Goal: Task Accomplishment & Management: Use online tool/utility

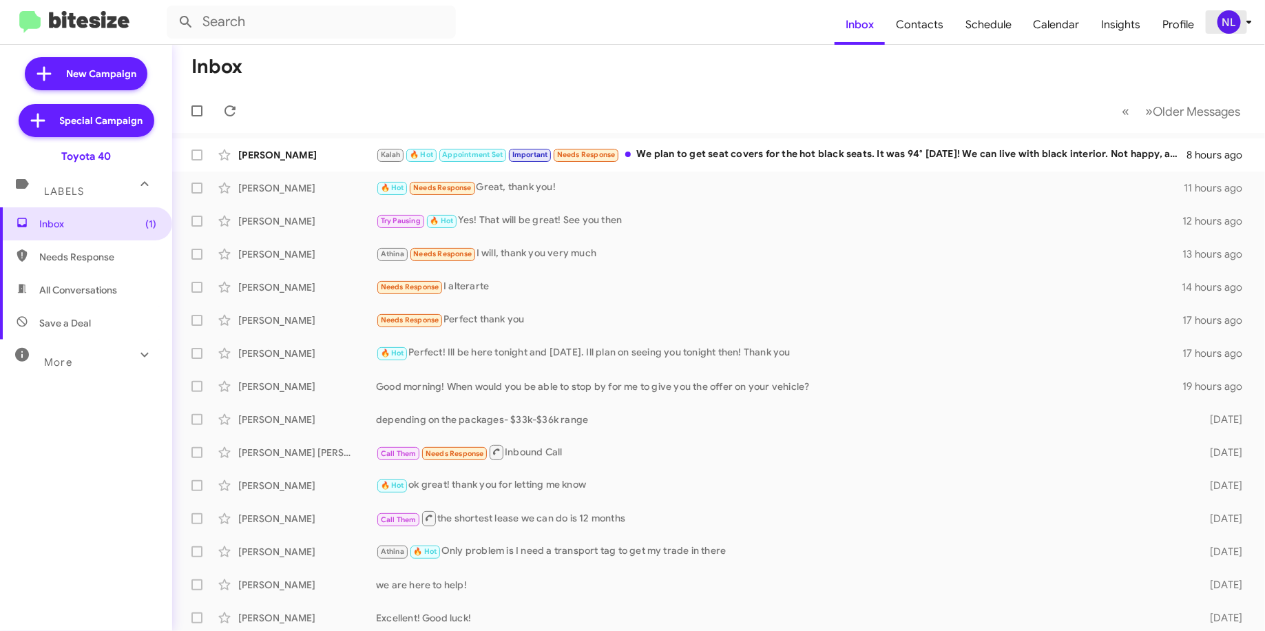
click at [1241, 18] on icon at bounding box center [1249, 22] width 17 height 17
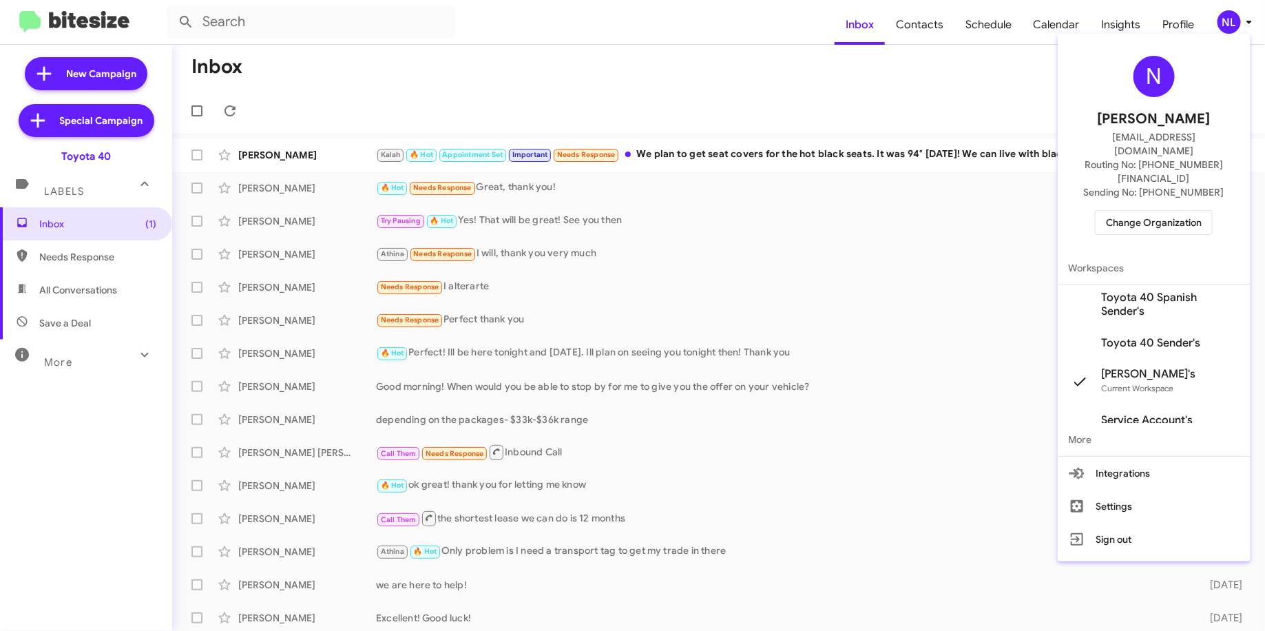
click at [1145, 211] on span "Change Organization" at bounding box center [1154, 222] width 96 height 23
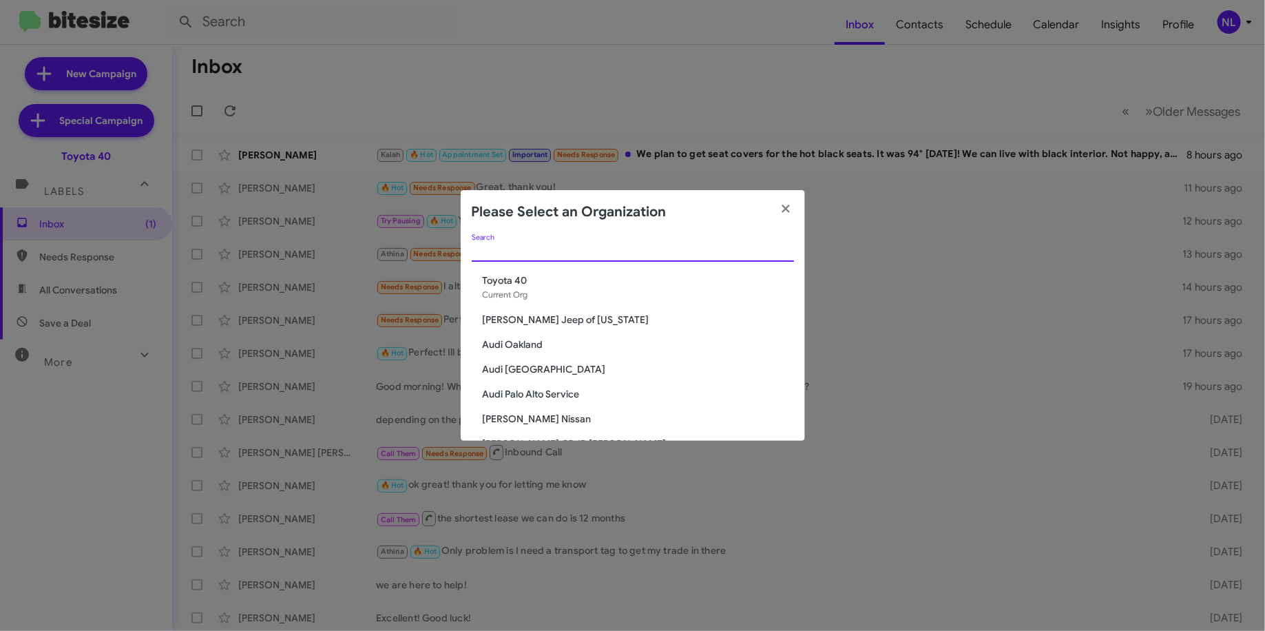
click at [732, 253] on input "Search" at bounding box center [633, 251] width 322 height 11
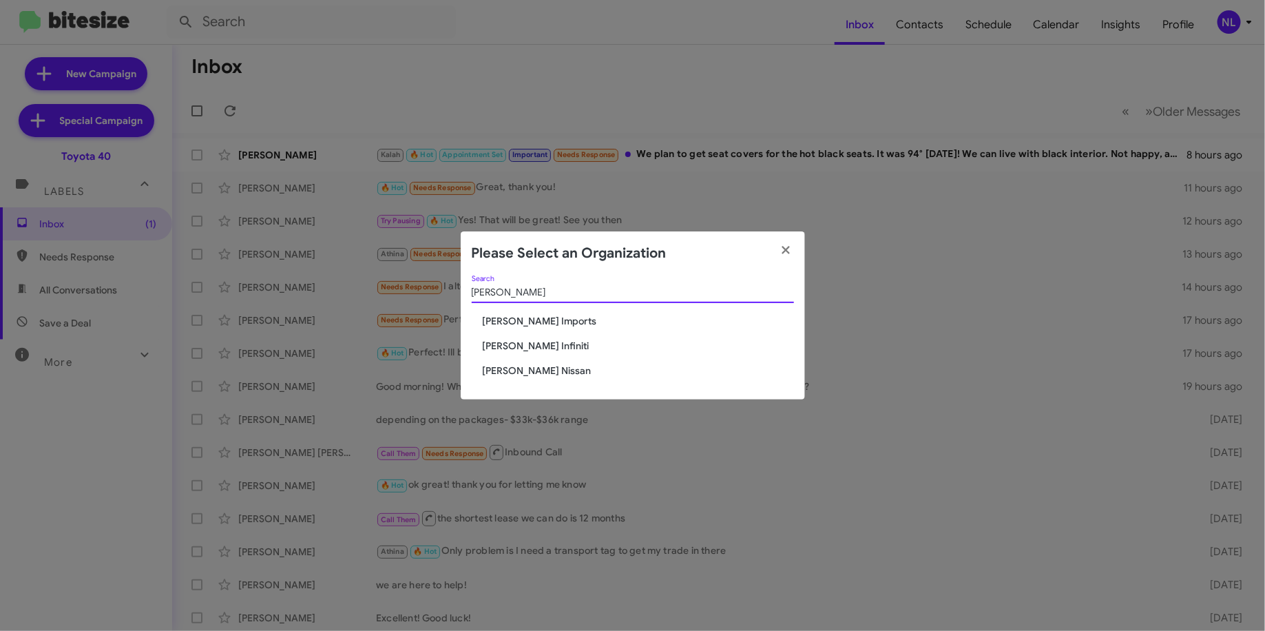
type input "ed hick"
click at [519, 346] on span "[PERSON_NAME] Infiniti" at bounding box center [638, 346] width 311 height 14
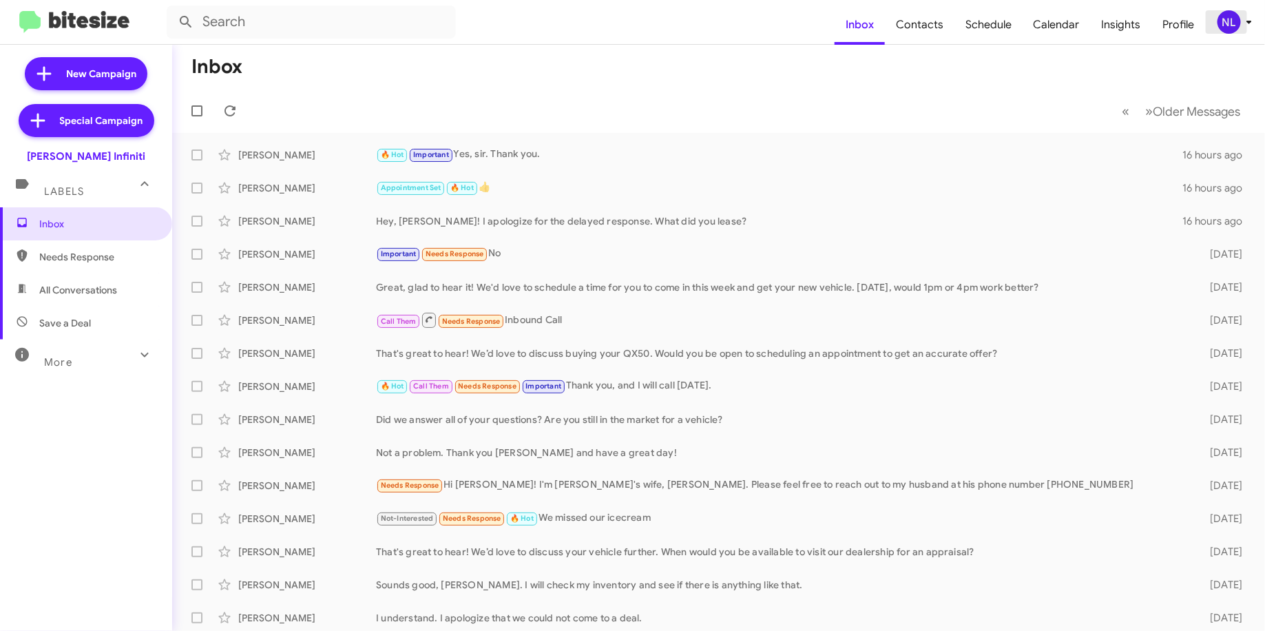
click at [1227, 22] on div "NL" at bounding box center [1229, 21] width 23 height 23
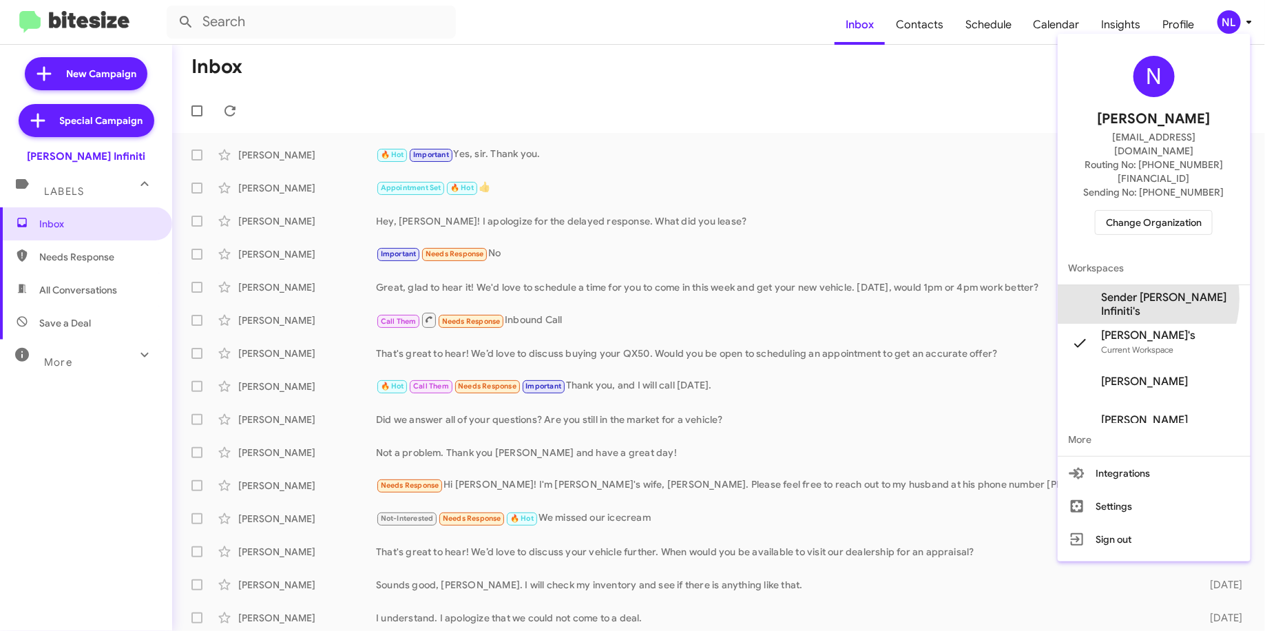
click at [1138, 291] on span "Sender [PERSON_NAME] Infiniti's" at bounding box center [1171, 305] width 138 height 28
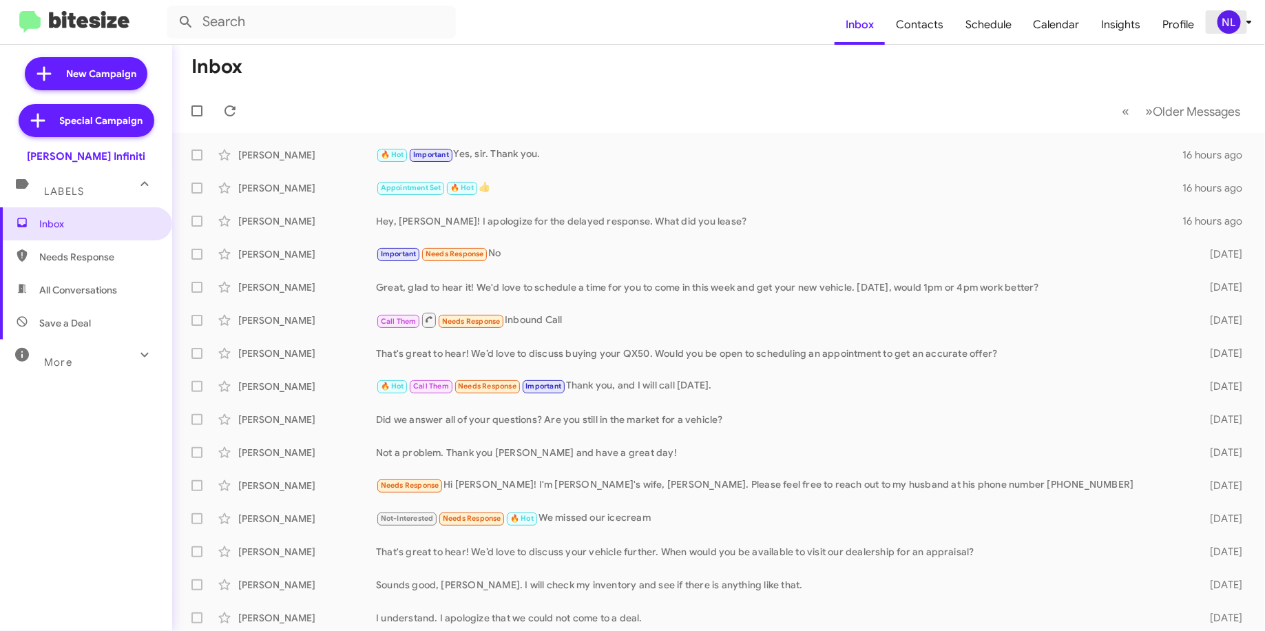
click at [1236, 17] on div "NL" at bounding box center [1229, 21] width 23 height 23
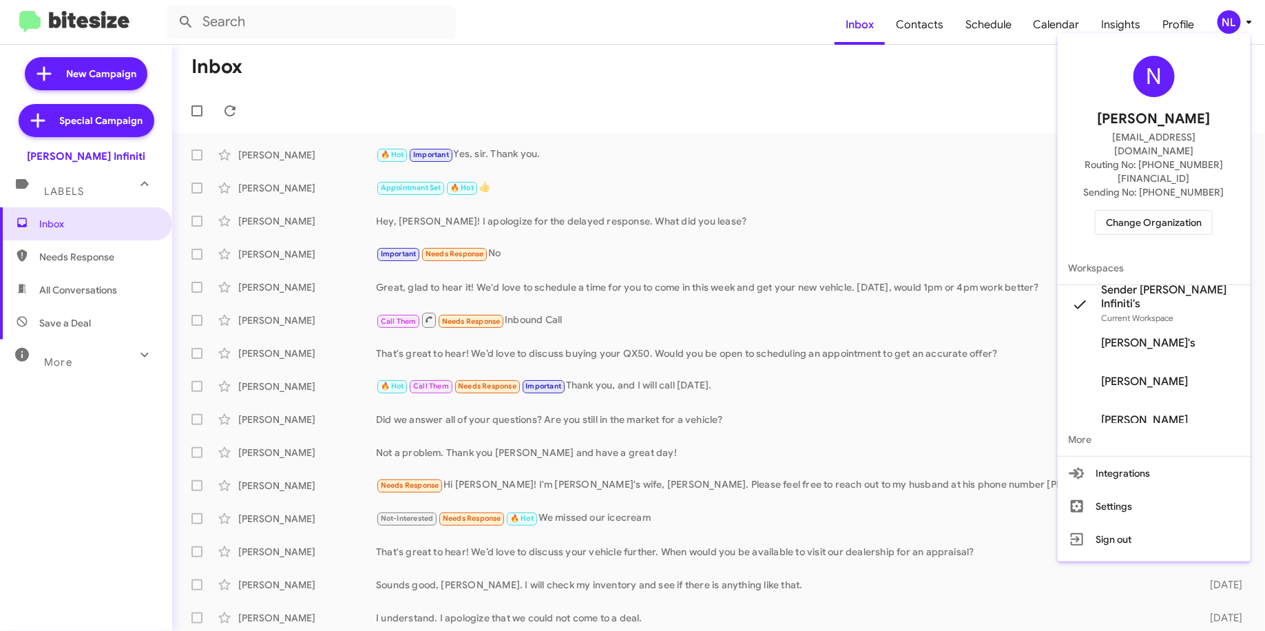
click at [1003, 180] on div at bounding box center [632, 315] width 1265 height 631
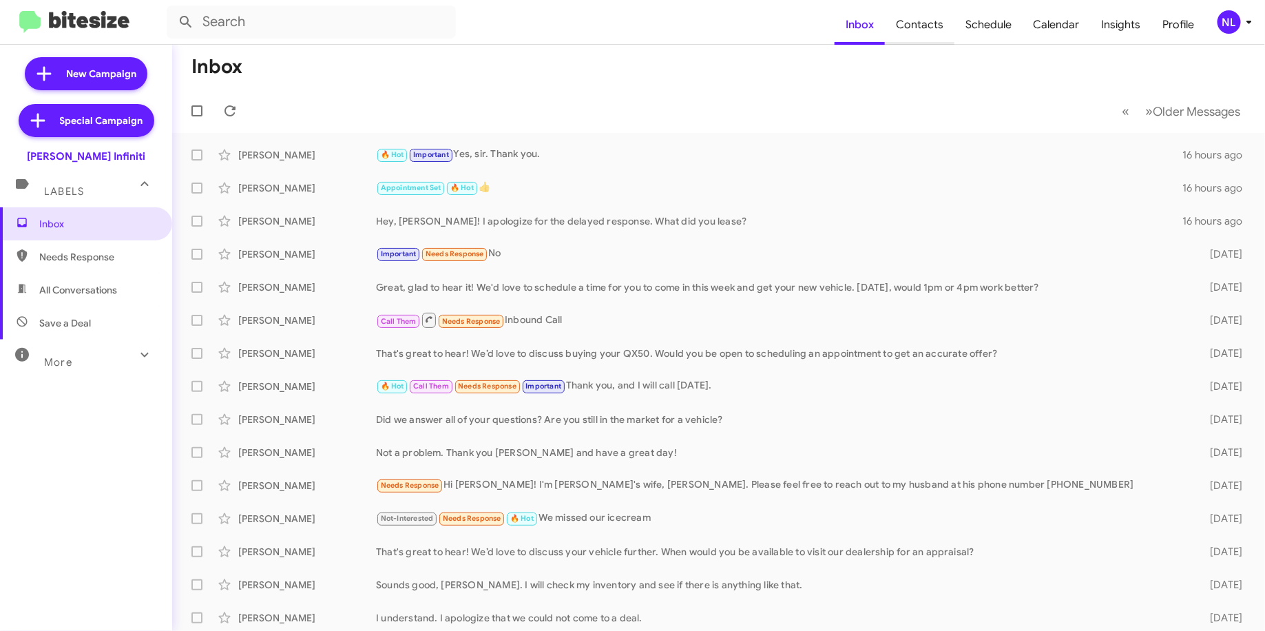
click at [933, 28] on span "Contacts" at bounding box center [920, 25] width 70 height 40
type input "in:groups"
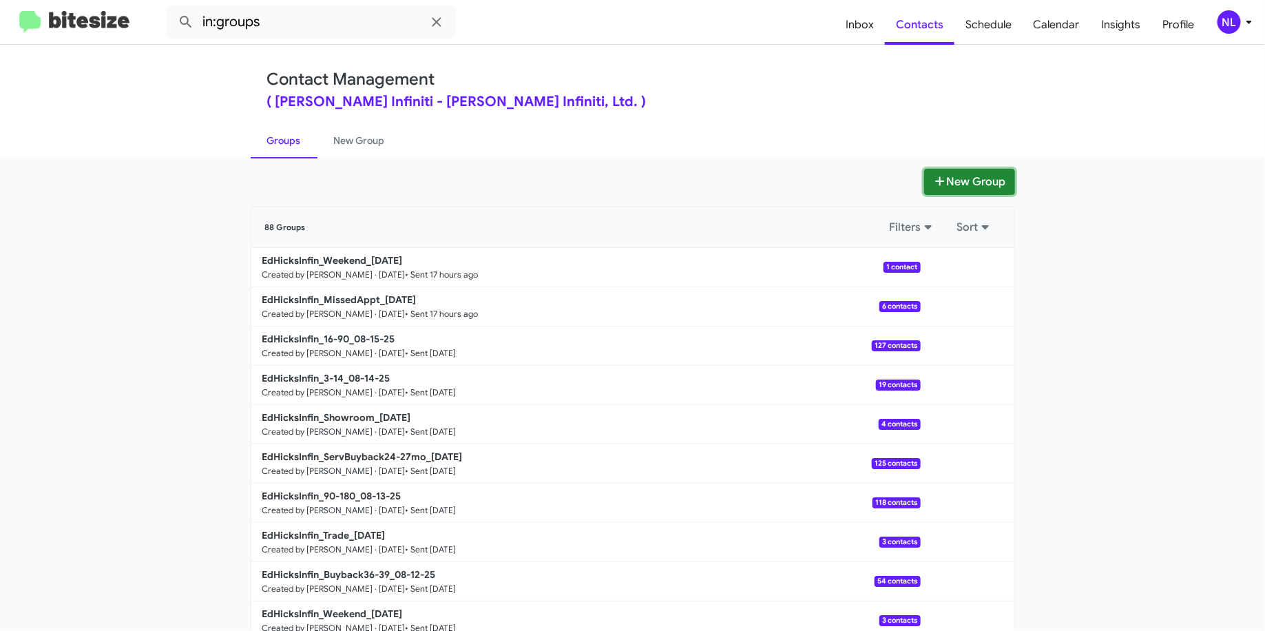
click at [933, 182] on icon at bounding box center [940, 181] width 14 height 11
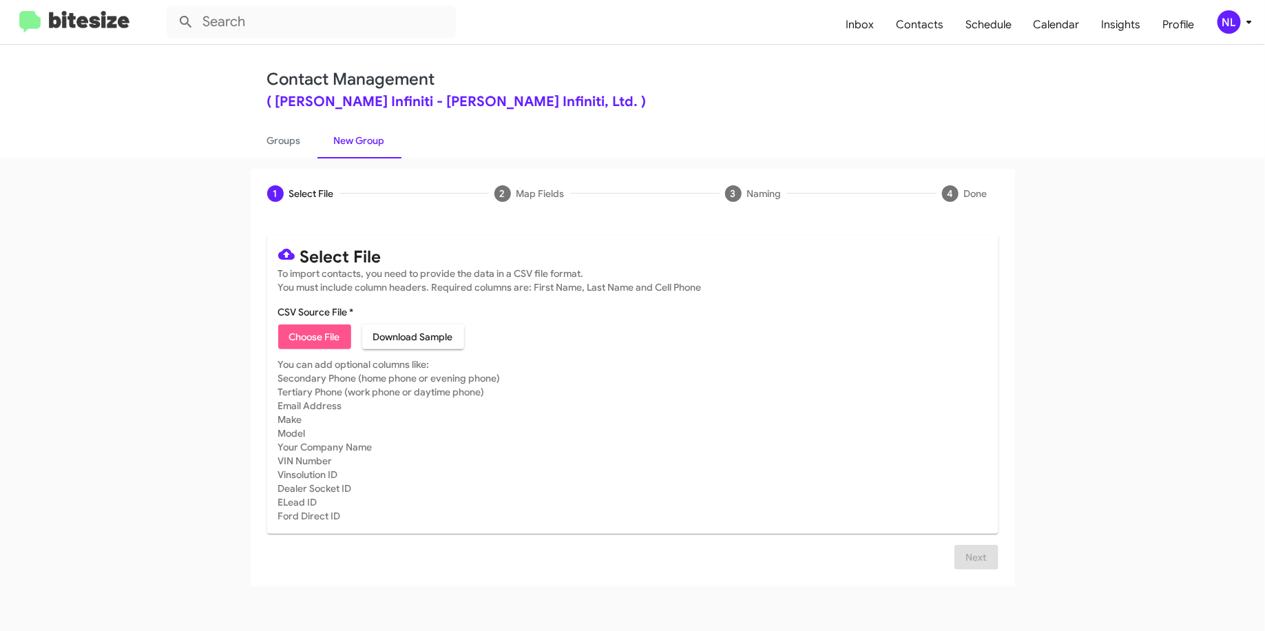
click at [339, 334] on span "Choose File" at bounding box center [314, 336] width 51 height 25
type input "EdHicksInfin_Buyback48-51_08-19-25"
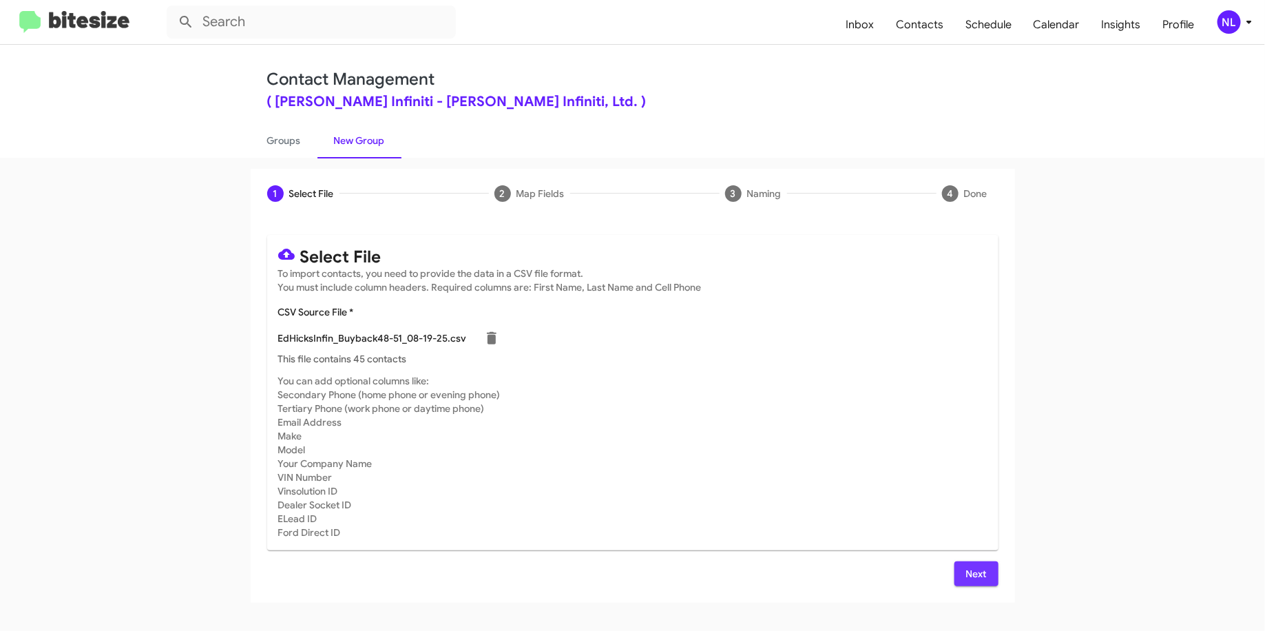
click at [979, 577] on span "Next" at bounding box center [977, 573] width 22 height 25
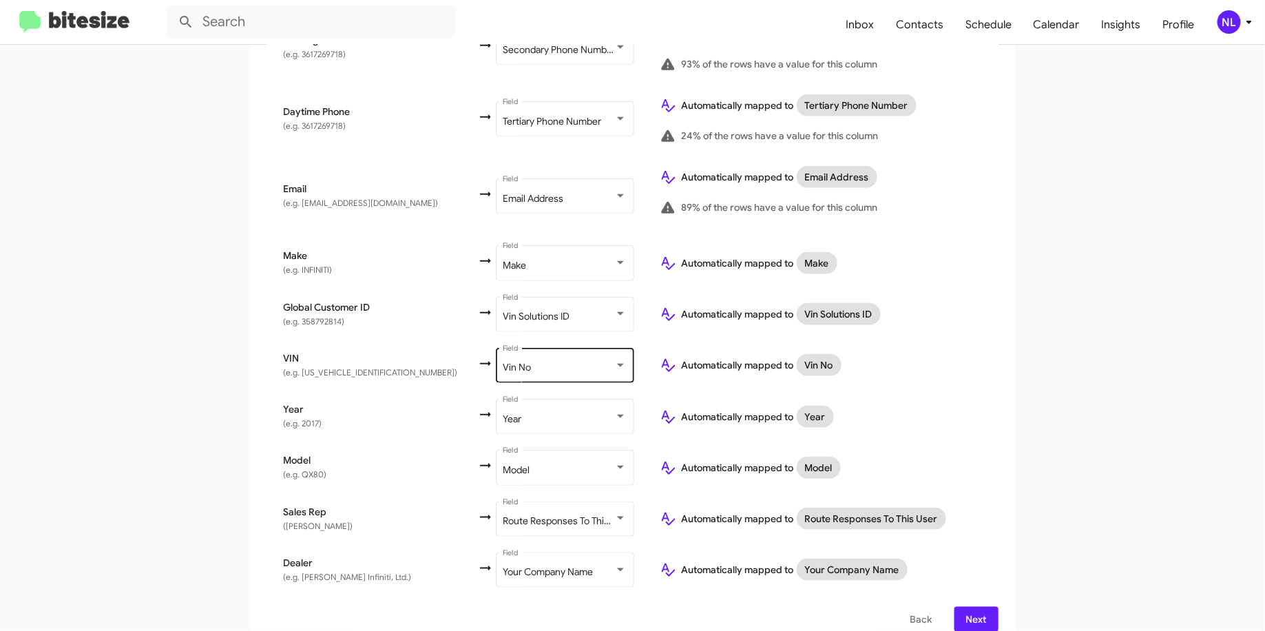
scroll to position [508, 0]
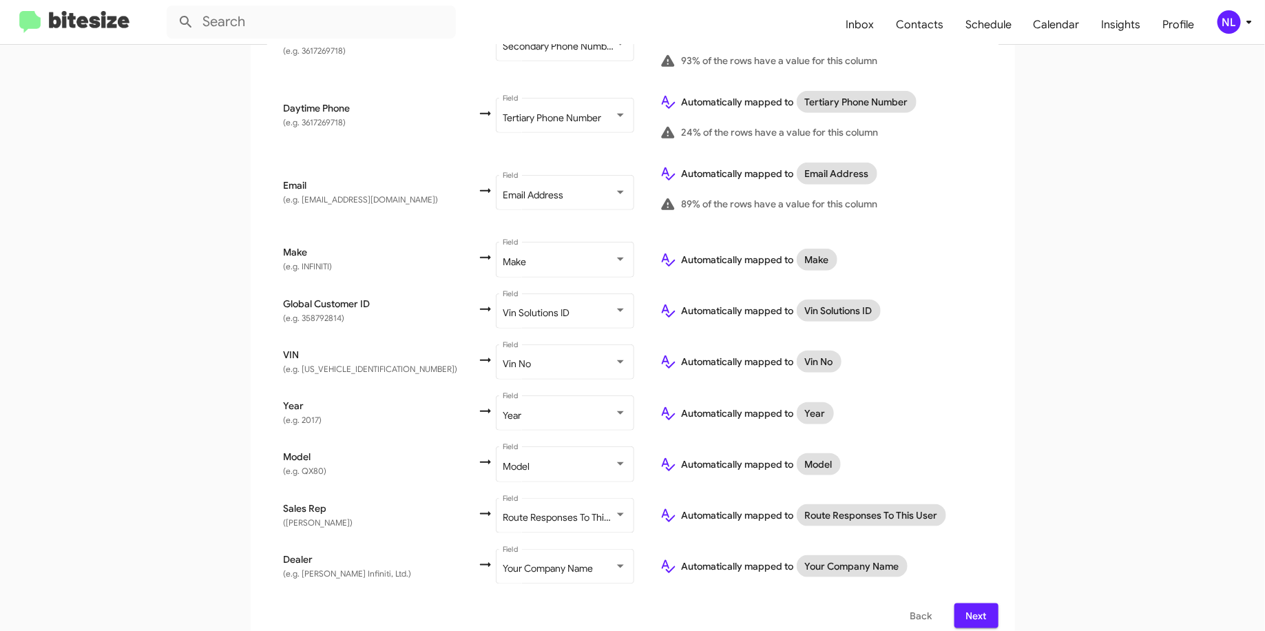
click at [981, 603] on button "Next" at bounding box center [977, 615] width 44 height 25
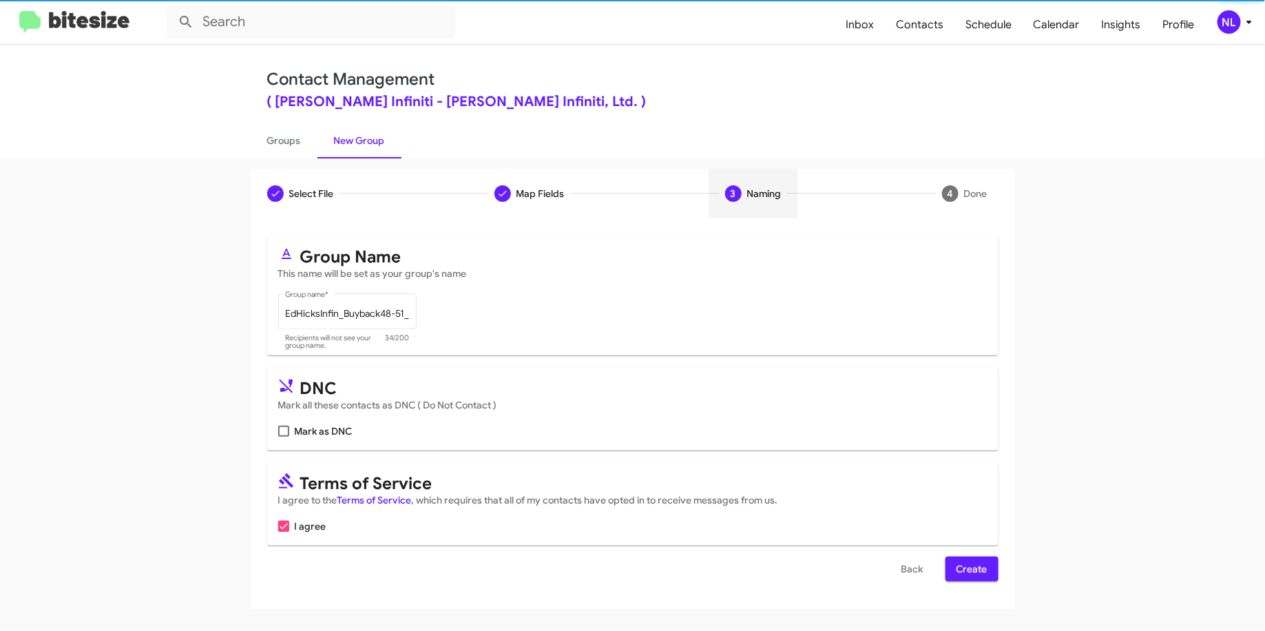
scroll to position [0, 0]
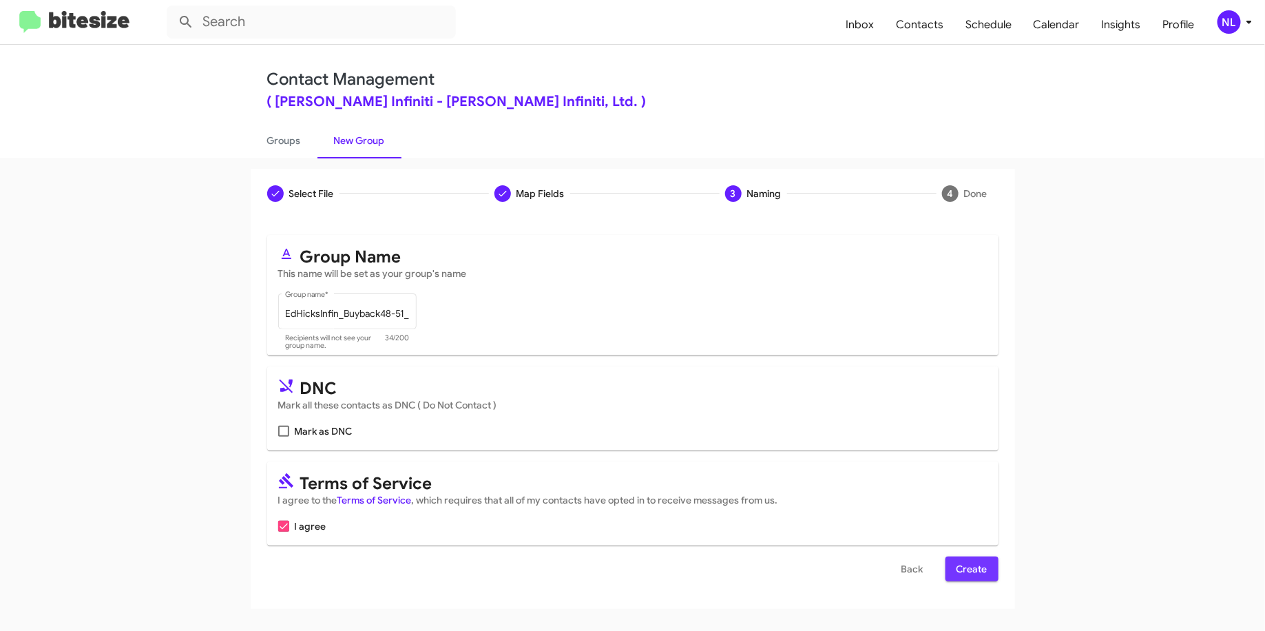
click at [978, 574] on span "Create" at bounding box center [972, 568] width 31 height 25
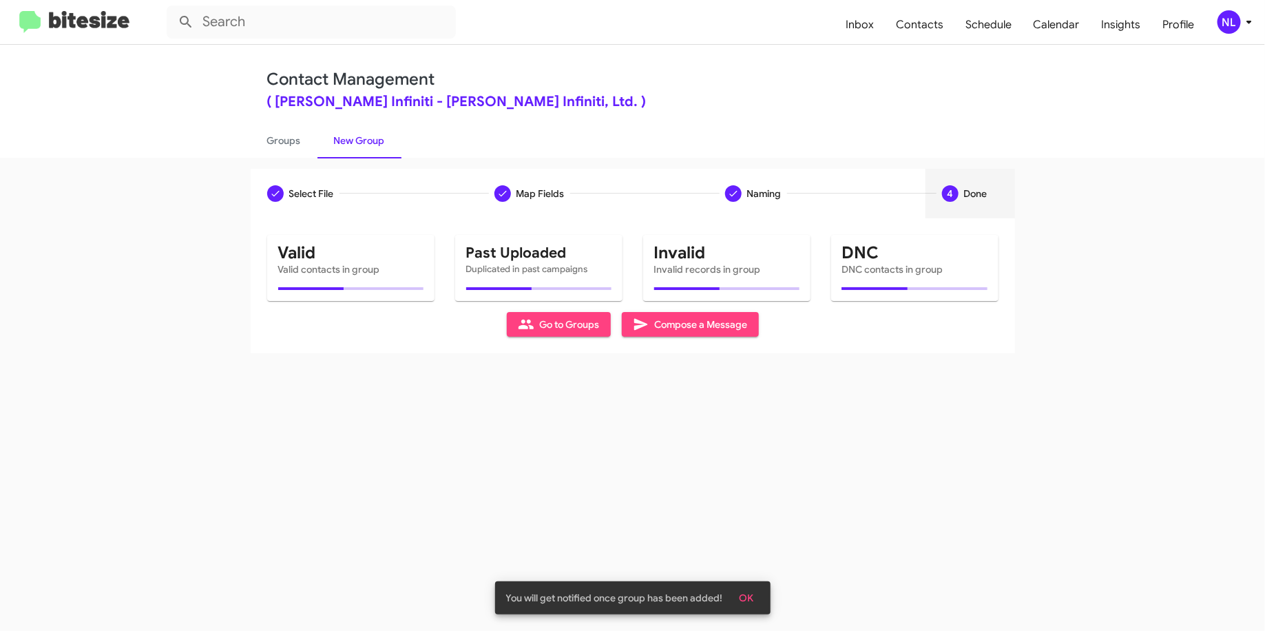
click at [1230, 23] on div "NL" at bounding box center [1229, 21] width 23 height 23
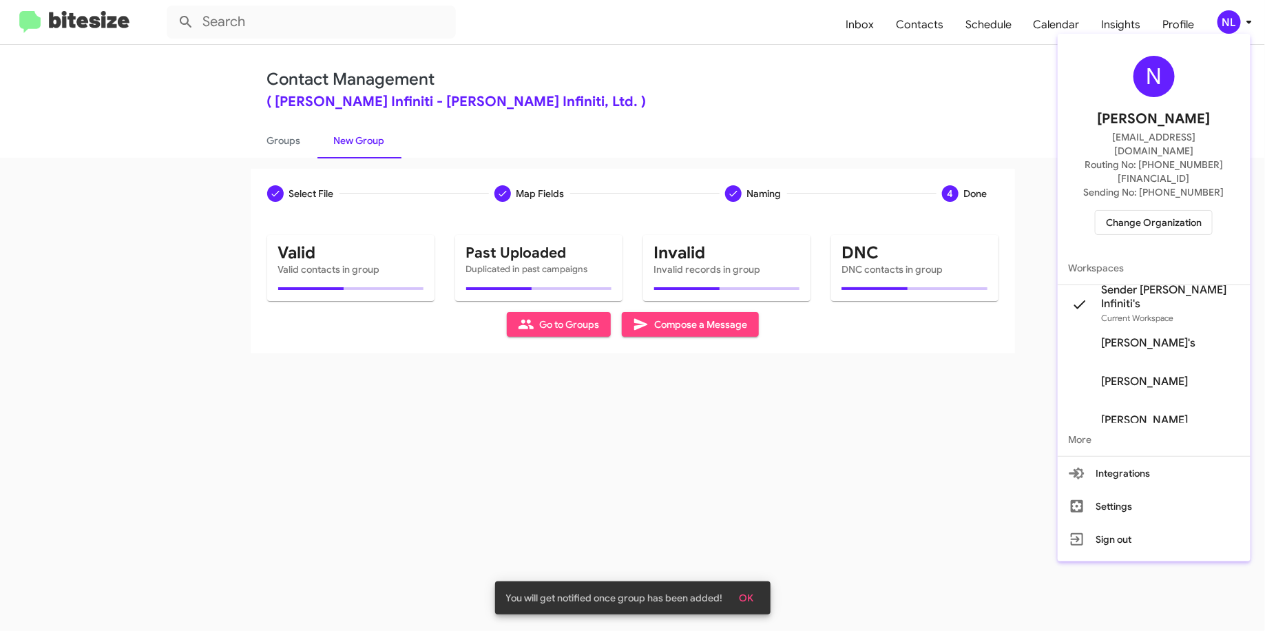
click at [959, 103] on div at bounding box center [632, 315] width 1265 height 631
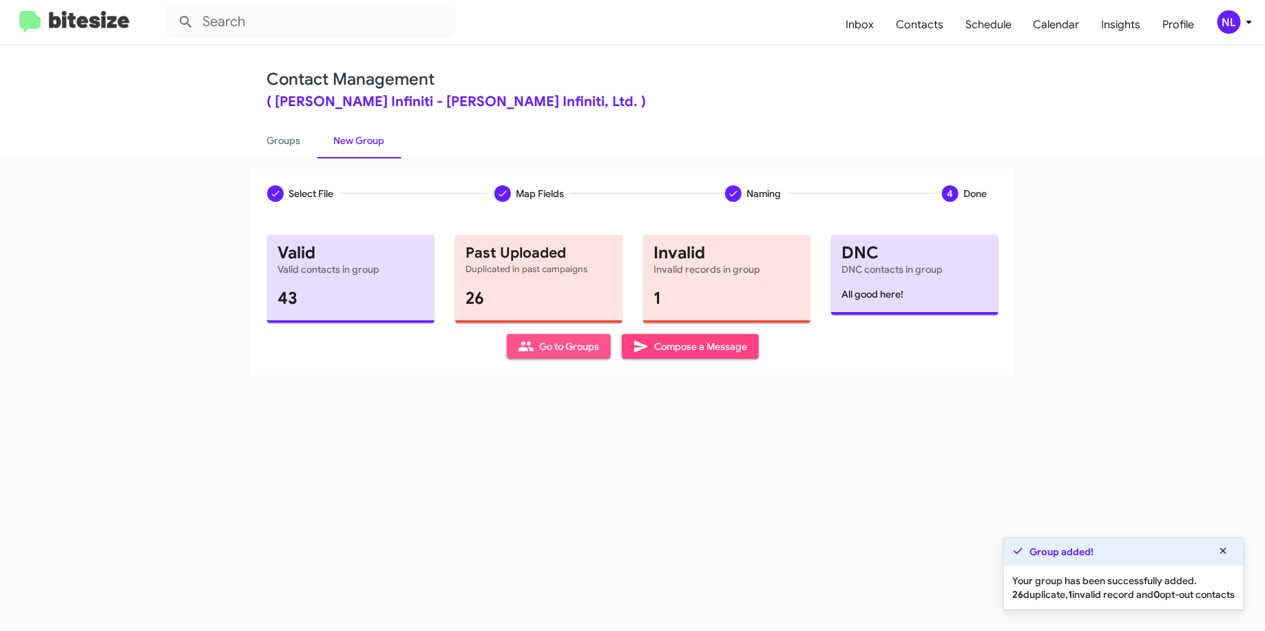
click at [563, 353] on span "Go to Groups" at bounding box center [559, 346] width 82 height 25
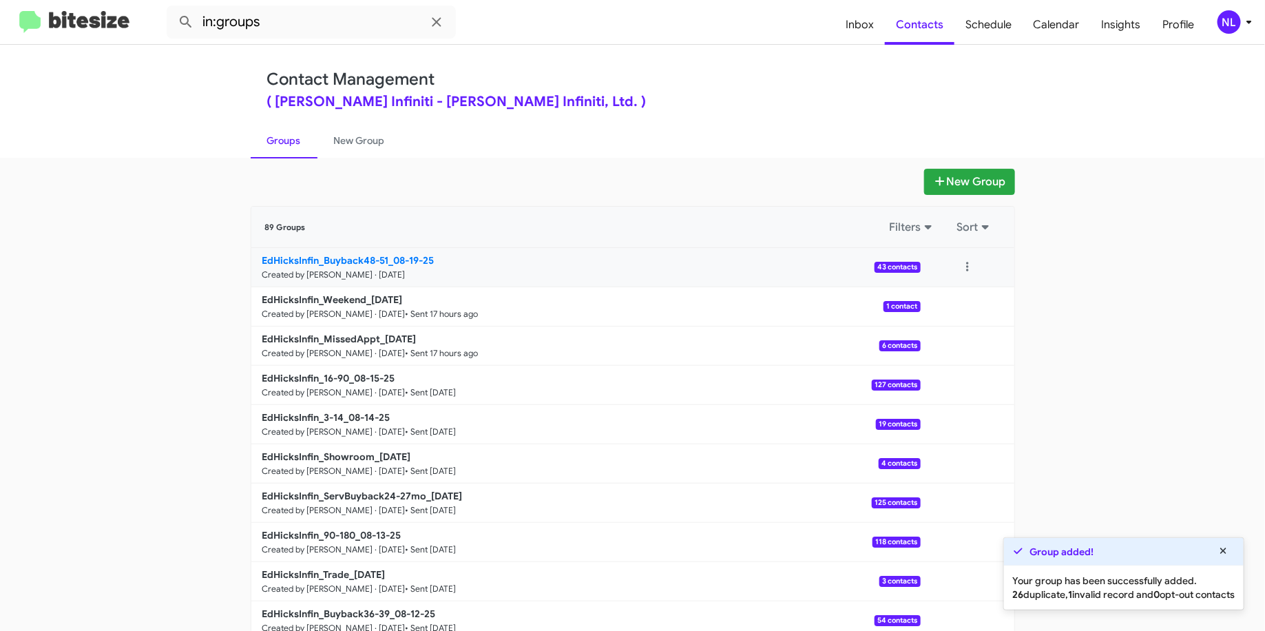
copy div "Filters Sort EdHicksInfin_Buyback48-51_"
drag, startPoint x: 218, startPoint y: 254, endPoint x: 388, endPoint y: 261, distance: 170.2
click at [388, 261] on app-groups "New Group 89 Groups Filters Sort EdHicksInfin_Buyback48-51_08-19-25 Created by …" at bounding box center [632, 423] width 1265 height 508
click at [309, 35] on input "in:groups" at bounding box center [311, 22] width 289 height 33
paste input "EdHicksInfin_Buyback48-51_"
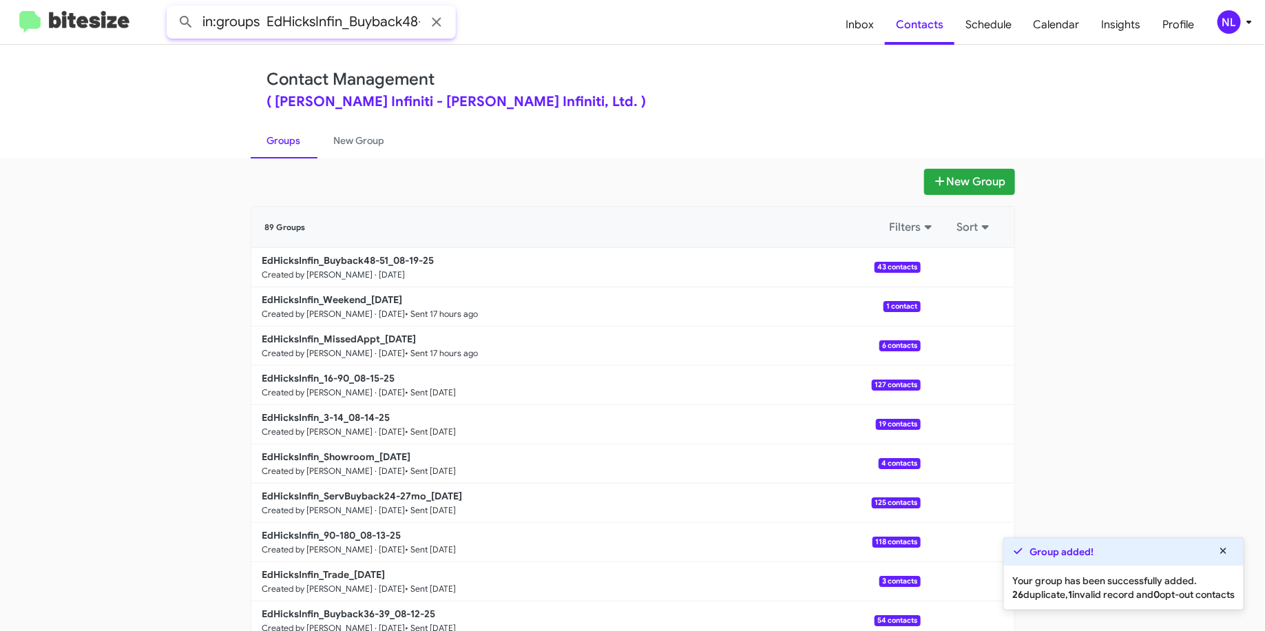
scroll to position [0, 22]
type input "in:groups EdHicksInfin_Buyback48-51_"
click at [172, 8] on button at bounding box center [186, 22] width 28 height 28
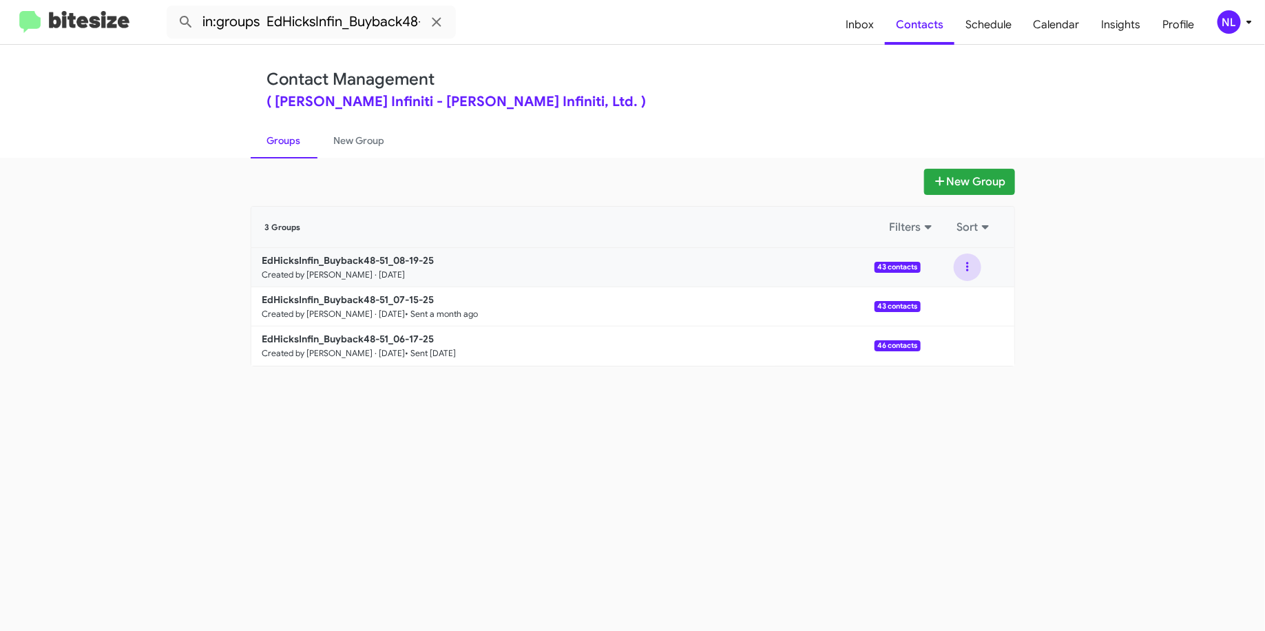
click at [973, 264] on button at bounding box center [968, 267] width 28 height 28
click at [933, 300] on button "View contacts" at bounding box center [926, 304] width 110 height 33
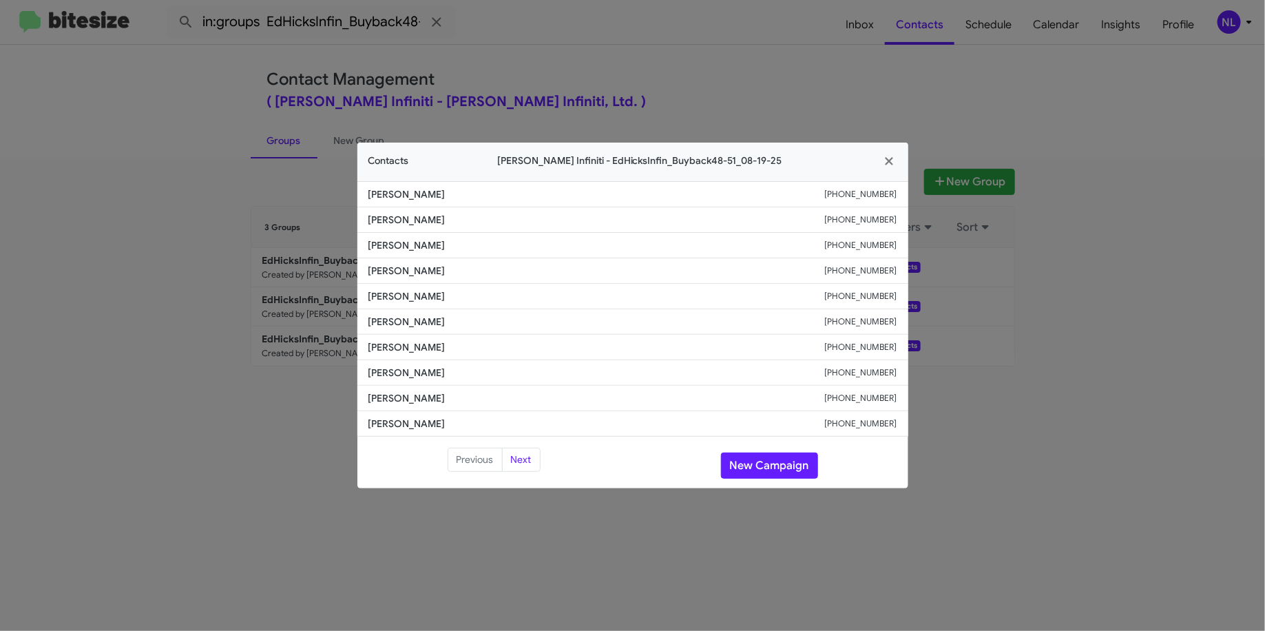
drag, startPoint x: 438, startPoint y: 351, endPoint x: 362, endPoint y: 351, distance: 76.4
click at [362, 351] on li "[PERSON_NAME] [PHONE_NUMBER]" at bounding box center [632, 347] width 551 height 25
copy span "[PERSON_NAME]"
click at [778, 459] on button "New Campaign" at bounding box center [769, 465] width 97 height 26
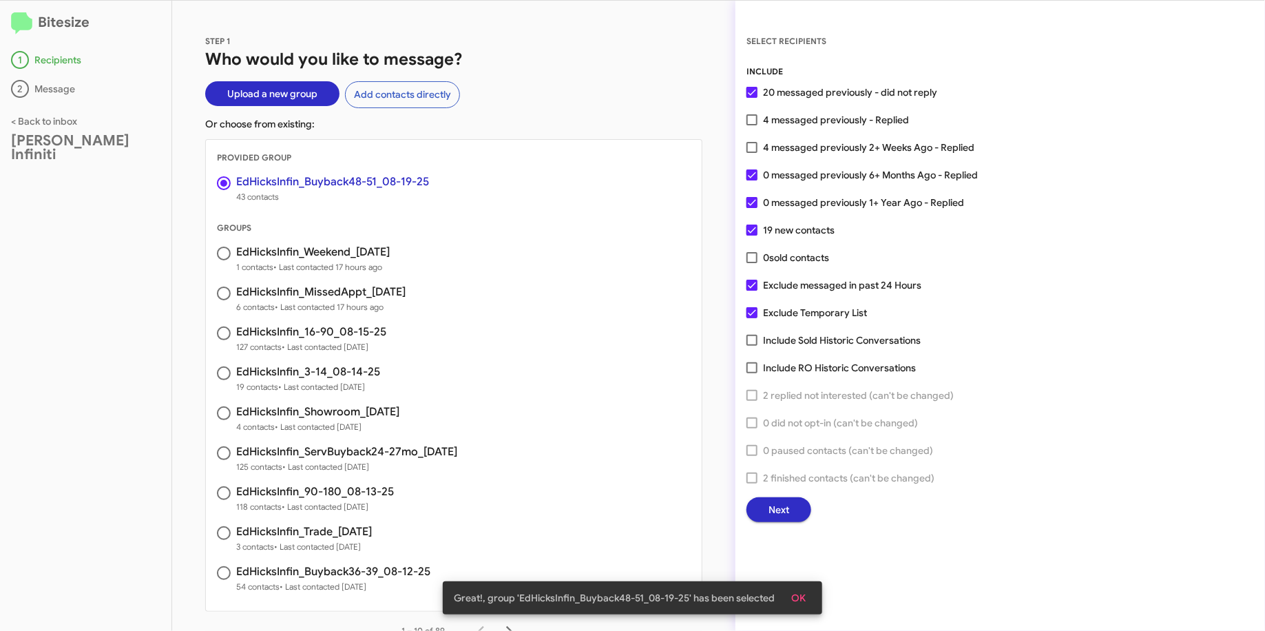
click at [805, 594] on button "OK" at bounding box center [798, 597] width 37 height 25
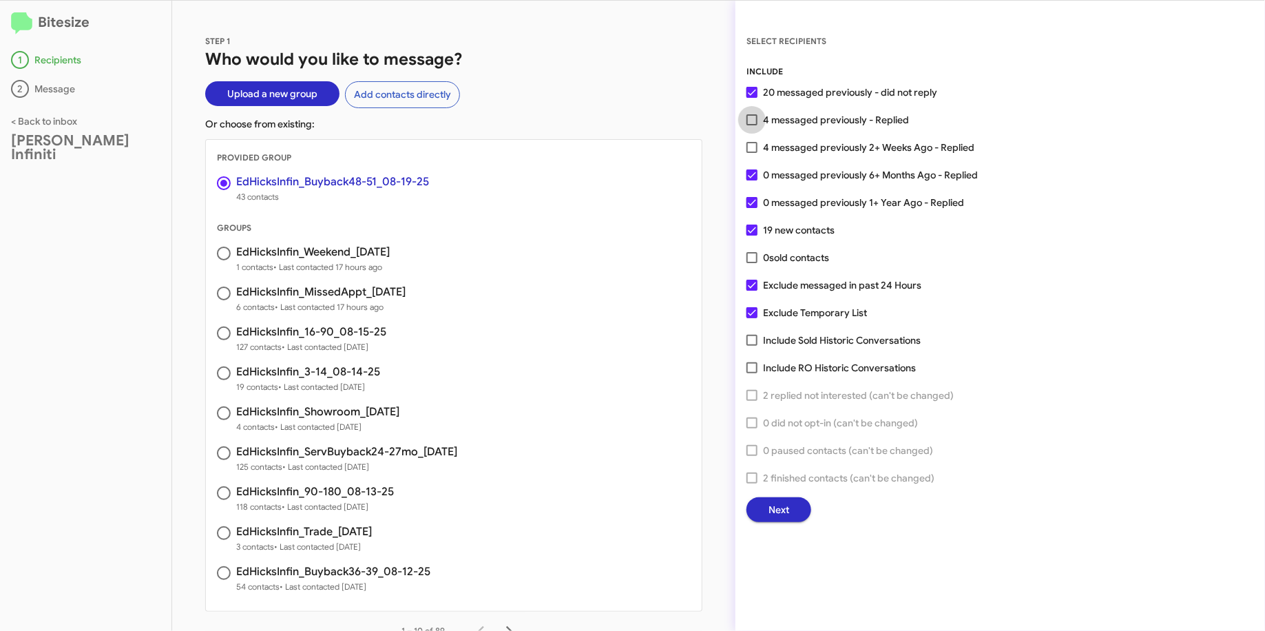
click at [846, 112] on span "4 messaged previously - Replied" at bounding box center [836, 120] width 146 height 17
click at [752, 125] on input "4 messaged previously - Replied" at bounding box center [751, 125] width 1 height 1
click at [760, 120] on label "4 messaged previously - Replied" at bounding box center [828, 120] width 163 height 17
click at [752, 125] on input "4 messaged previously - Replied" at bounding box center [751, 125] width 1 height 1
checkbox input "false"
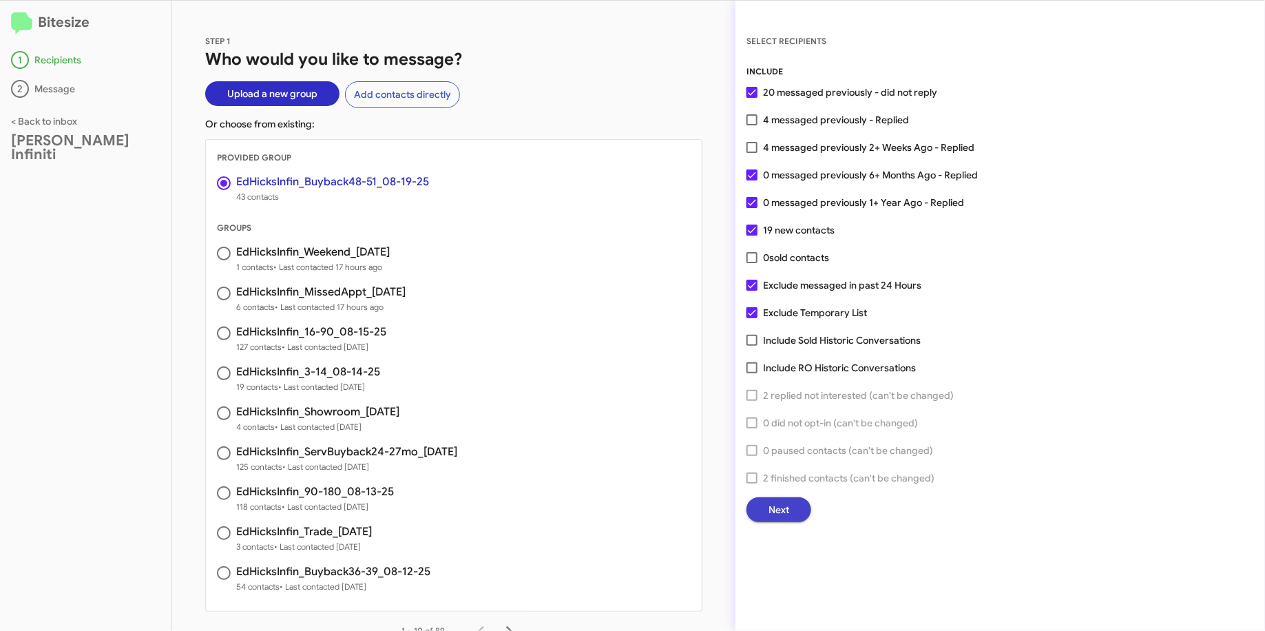
click at [781, 511] on span "Next" at bounding box center [779, 509] width 21 height 25
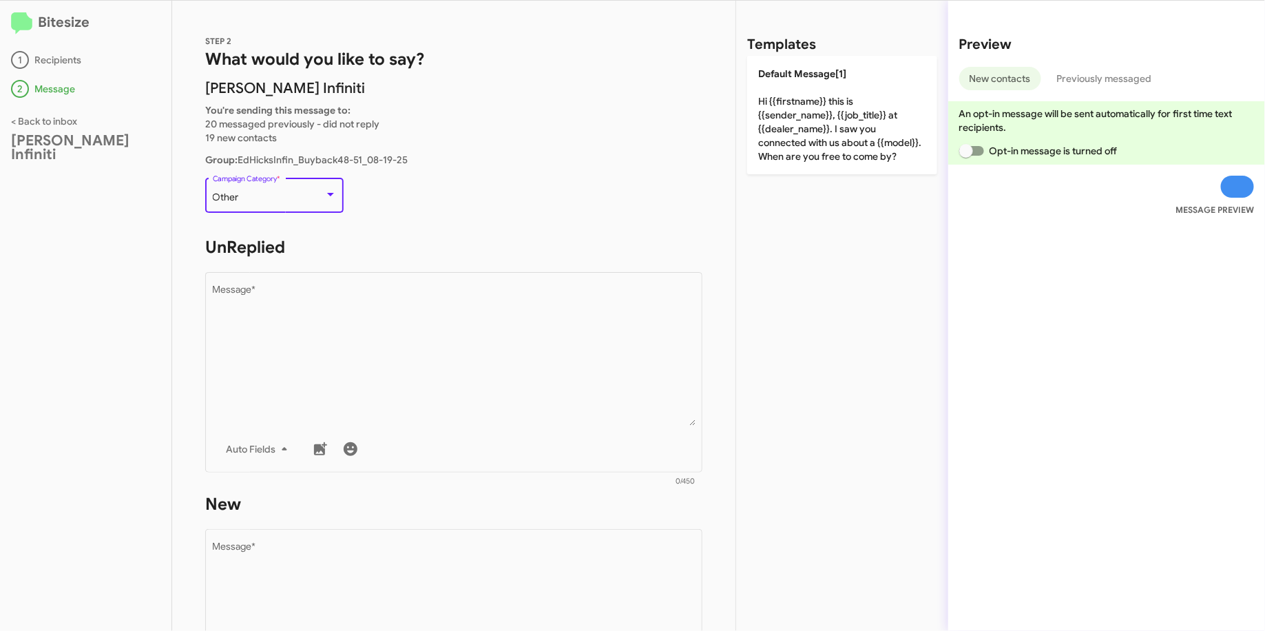
click at [290, 199] on div "Other" at bounding box center [269, 197] width 112 height 11
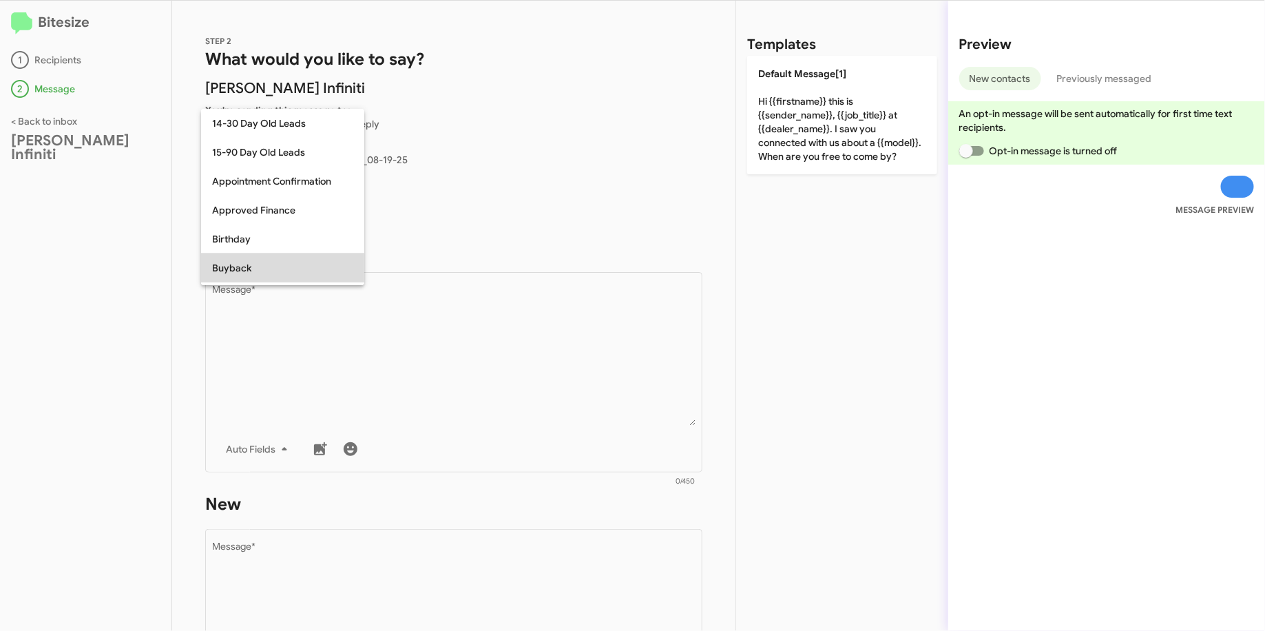
click at [244, 262] on span "Buyback" at bounding box center [282, 267] width 141 height 29
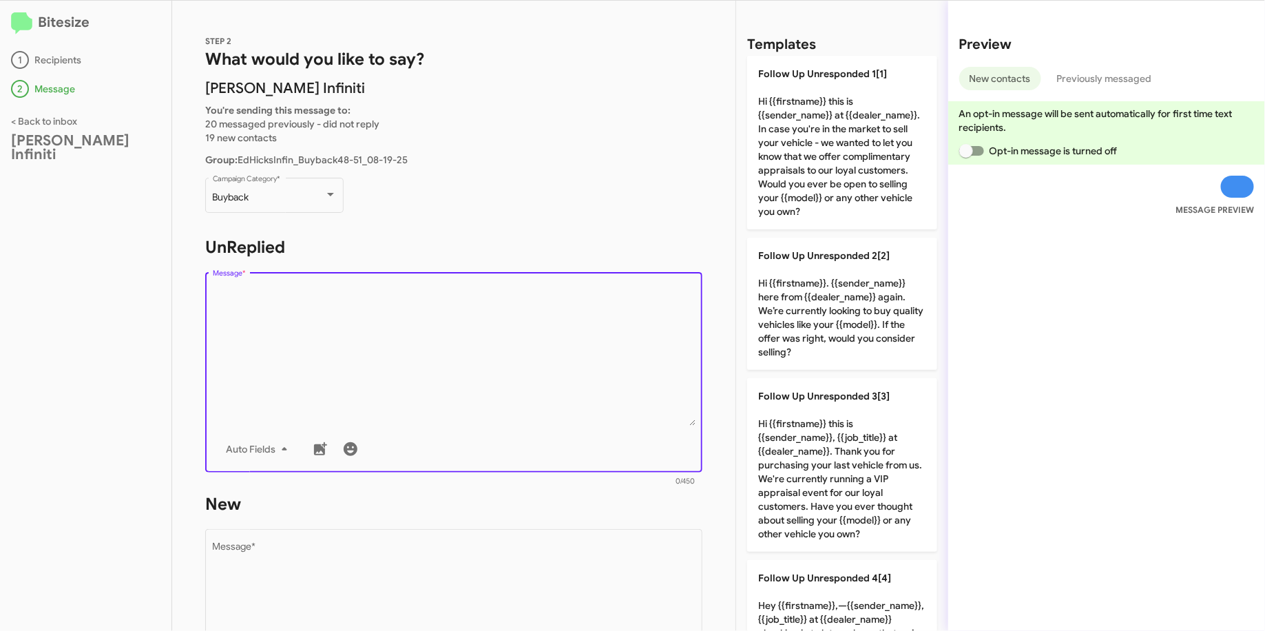
click at [297, 337] on textarea "Message *" at bounding box center [454, 355] width 483 height 140
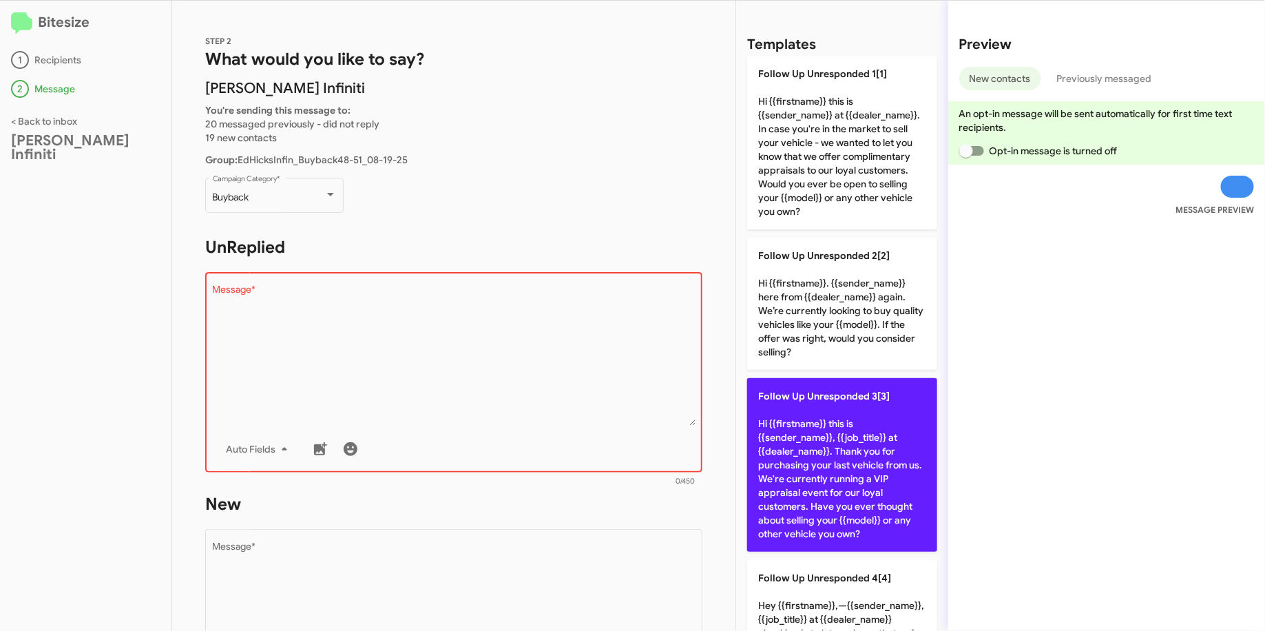
click at [824, 457] on p "Follow Up Unresponded 3[3] Hi {{firstname}} this is {{sender_name}}, {{job_titl…" at bounding box center [842, 465] width 190 height 174
type textarea "Hi {{firstname}} this is {{sender_name}}, {{job_title}} at {{dealer_name}}. Tha…"
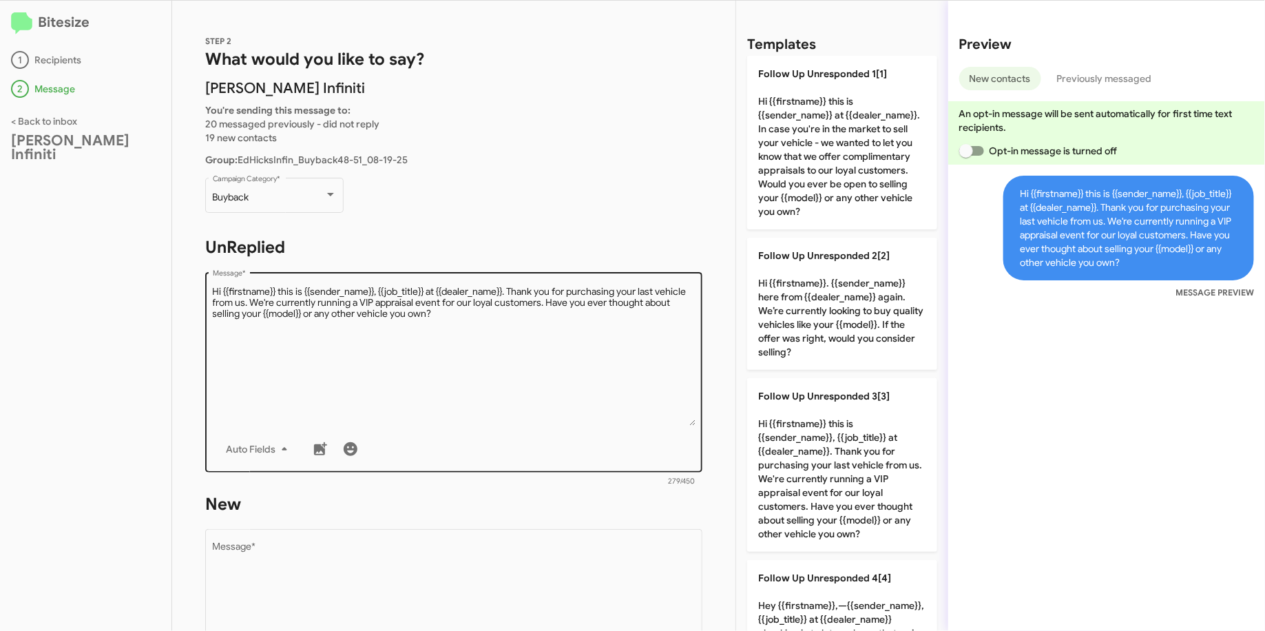
scroll to position [134, 0]
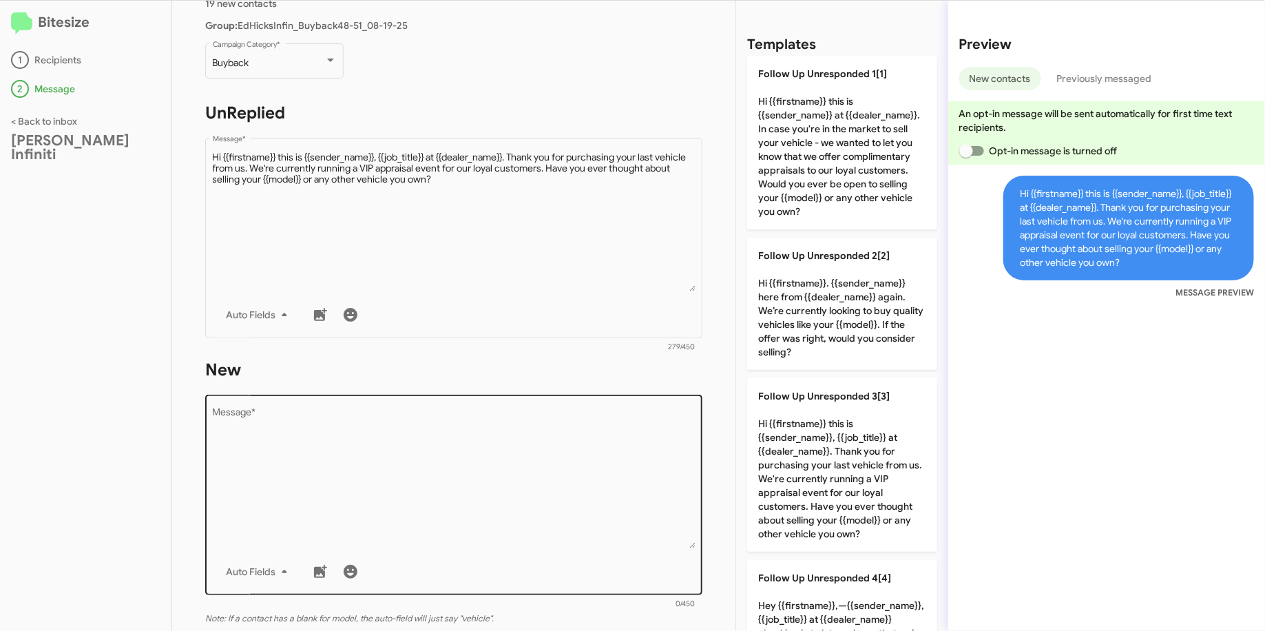
click at [531, 405] on div "Drop image here to insert Auto Fields Message *" at bounding box center [454, 493] width 483 height 203
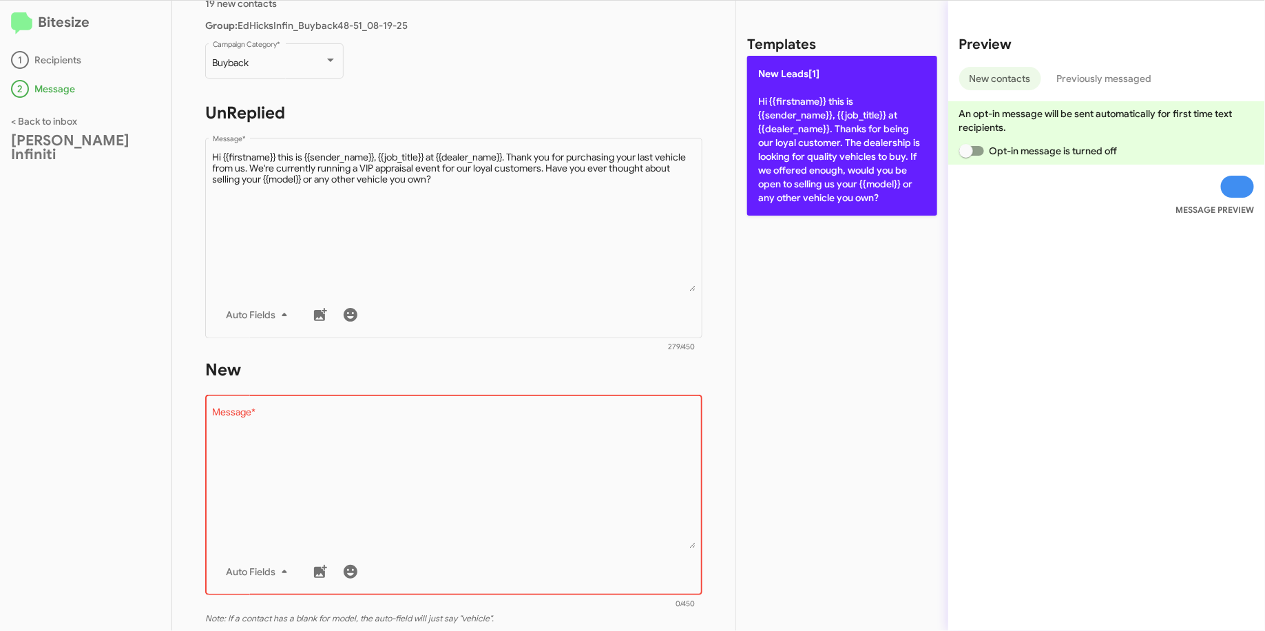
click at [792, 180] on p "New Leads[1] Hi {{firstname}} this is {{sender_name}}, {{job_title}} at {{deale…" at bounding box center [842, 136] width 190 height 160
type textarea "Hi {{firstname}} this is {{sender_name}}, {{job_title}} at {{dealer_name}}. Tha…"
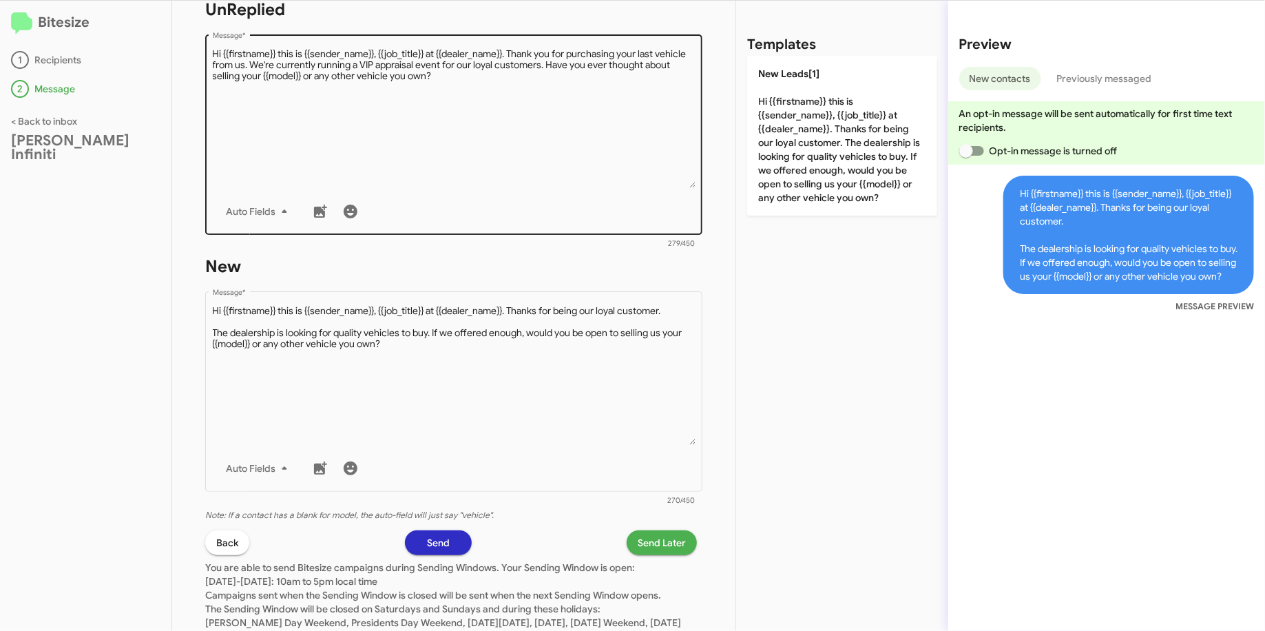
scroll to position [282, 0]
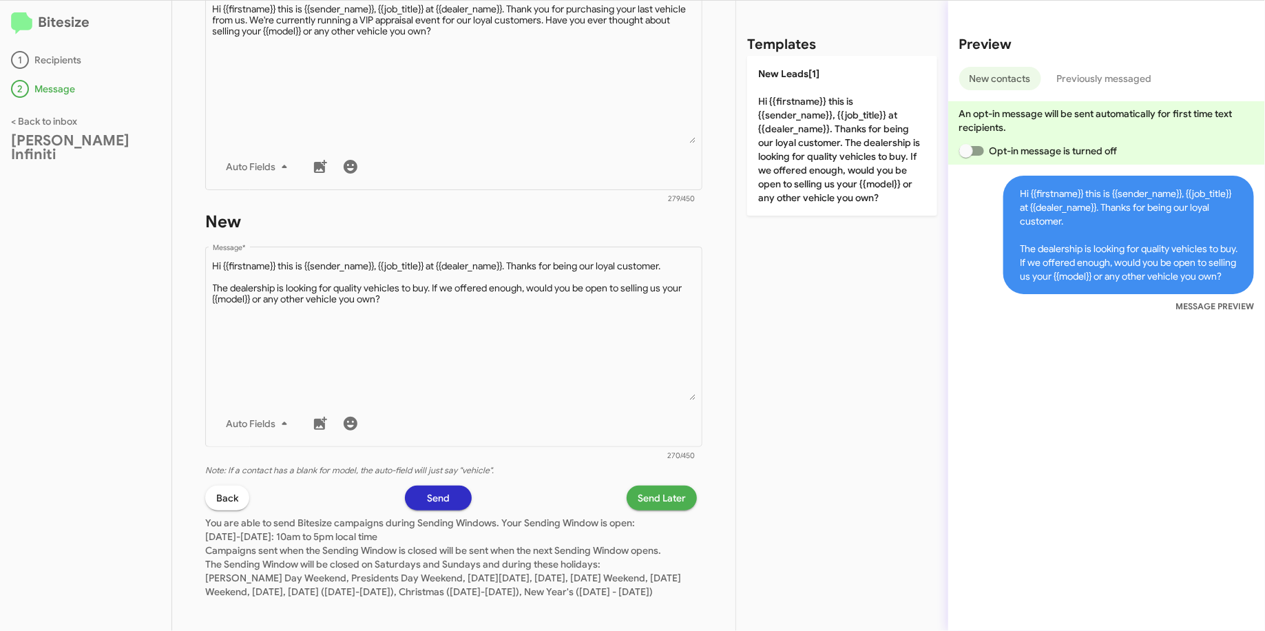
click at [638, 497] on span "Send Later" at bounding box center [662, 498] width 48 height 25
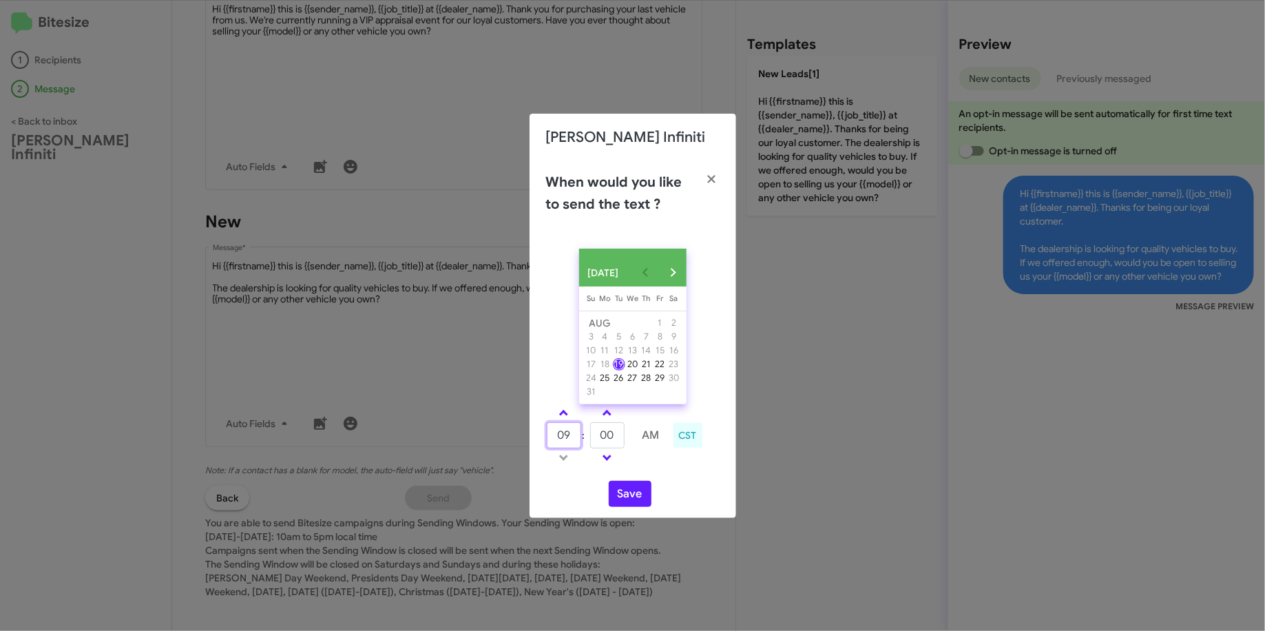
drag, startPoint x: 570, startPoint y: 447, endPoint x: 548, endPoint y: 443, distance: 22.4
click at [548, 443] on input "09" at bounding box center [564, 435] width 34 height 26
type input "10"
type input "09"
click at [639, 502] on button "Save" at bounding box center [630, 494] width 43 height 26
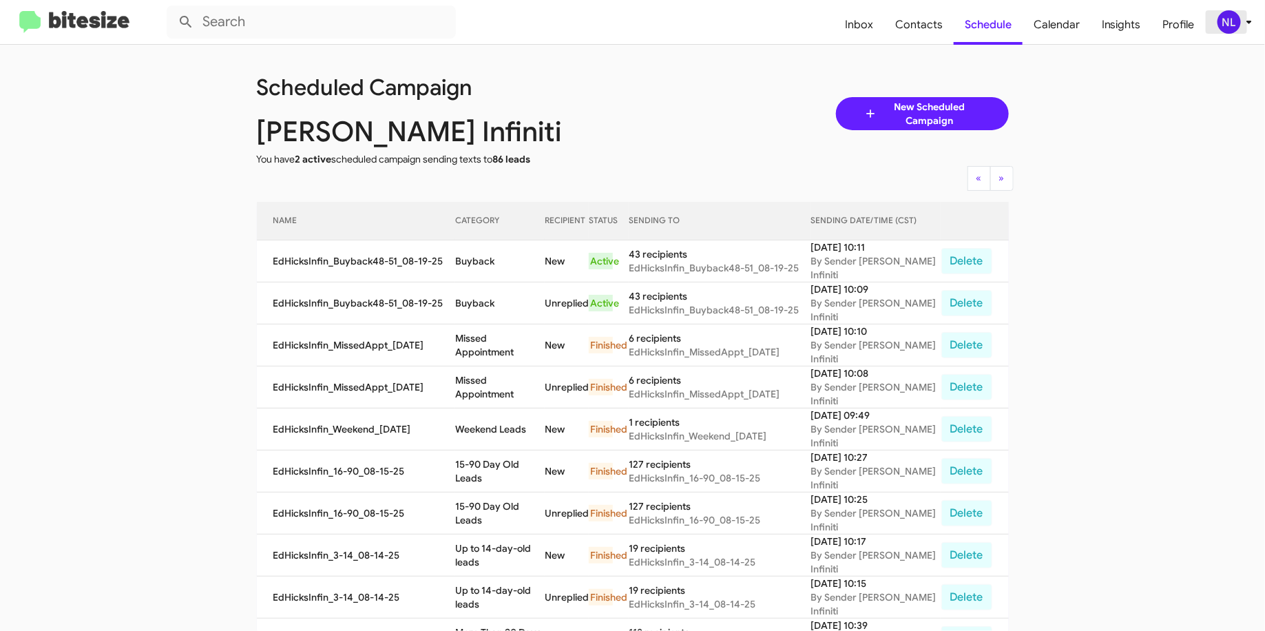
click at [1229, 26] on div "NL" at bounding box center [1229, 21] width 23 height 23
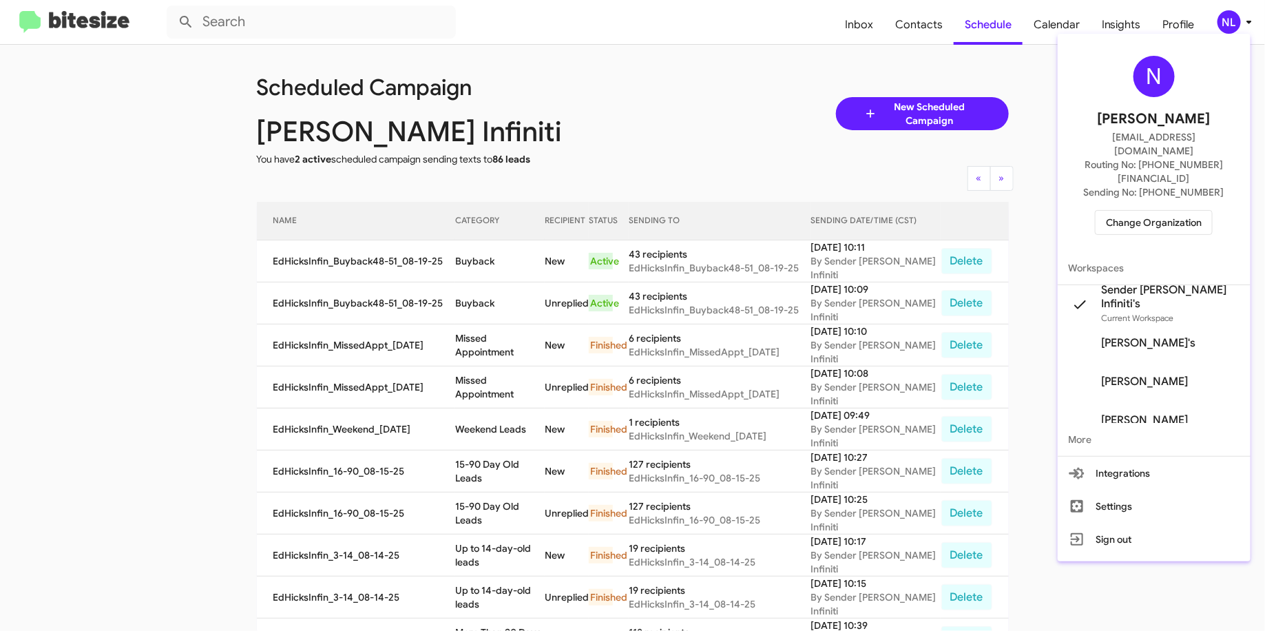
click at [823, 56] on div at bounding box center [632, 315] width 1265 height 631
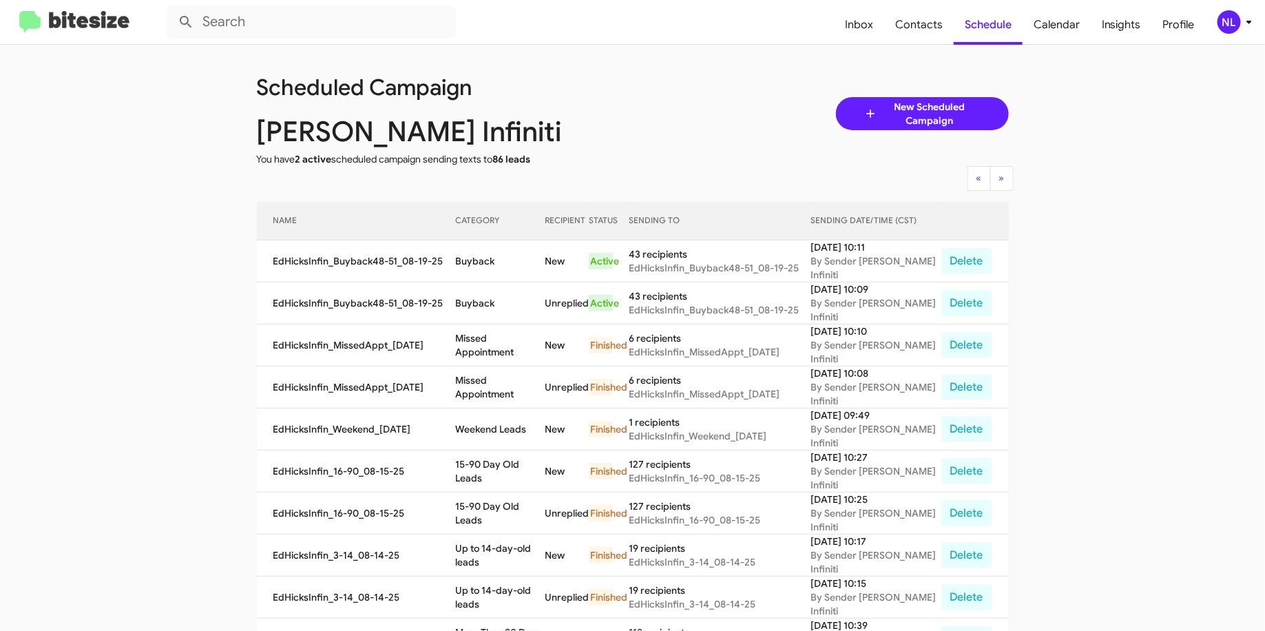
click at [904, 117] on span "New Scheduled Campaign" at bounding box center [929, 114] width 103 height 28
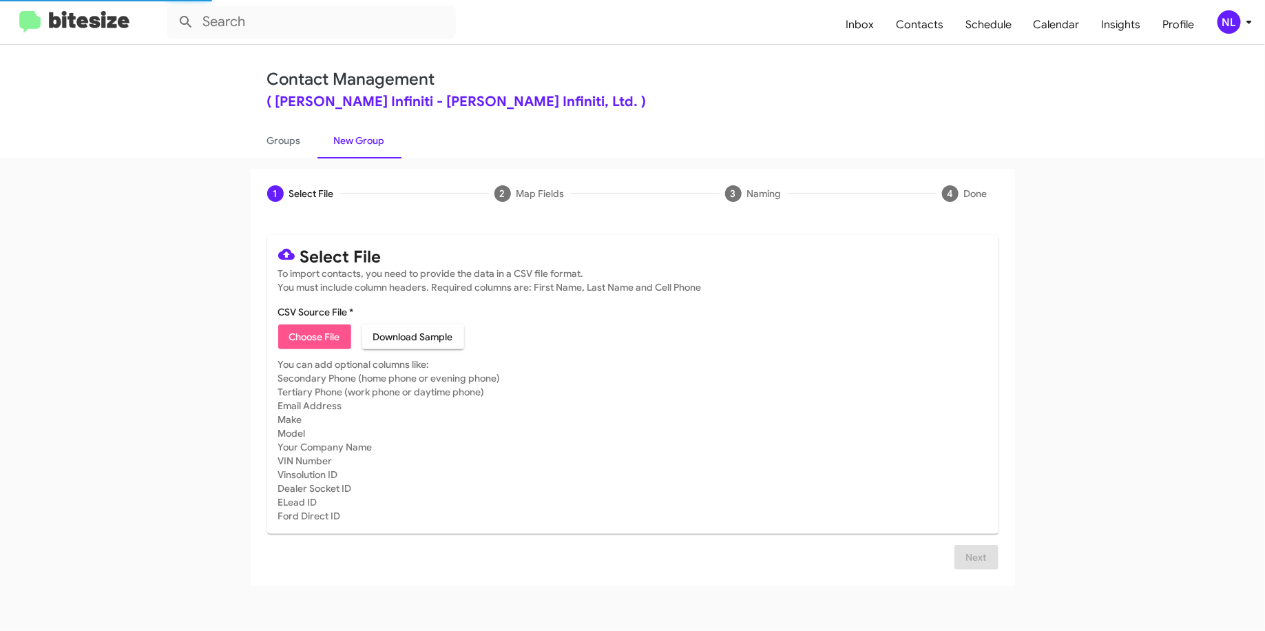
click at [333, 340] on span "Choose File" at bounding box center [314, 336] width 51 height 25
type input "EdHicksInfin_Trade_[DATE]"
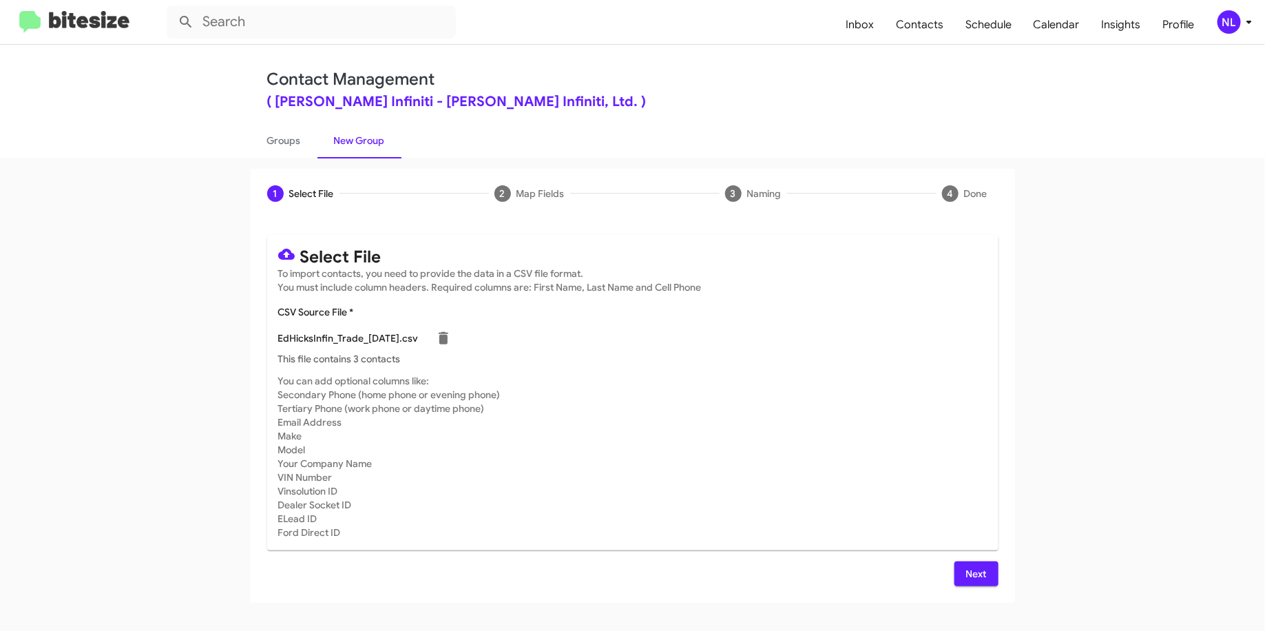
click at [984, 578] on span "Next" at bounding box center [977, 573] width 22 height 25
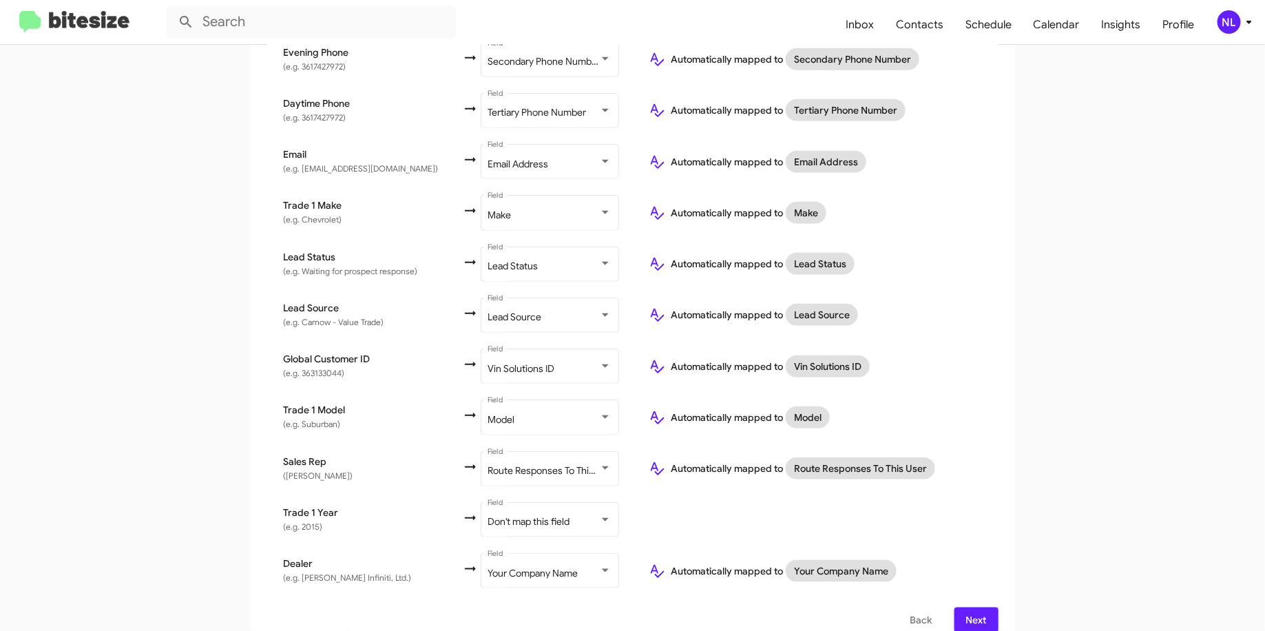
scroll to position [463, 0]
click at [563, 514] on span "Don't map this field" at bounding box center [529, 520] width 82 height 12
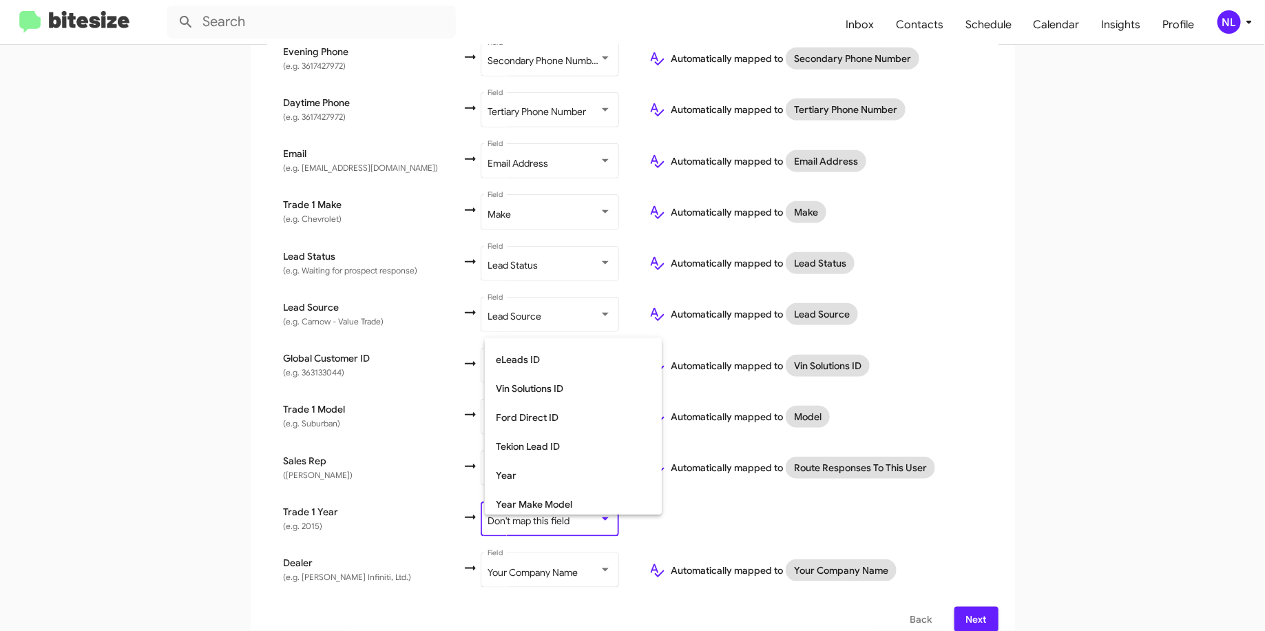
scroll to position [517, 0]
click at [574, 461] on span "Year" at bounding box center [573, 471] width 155 height 29
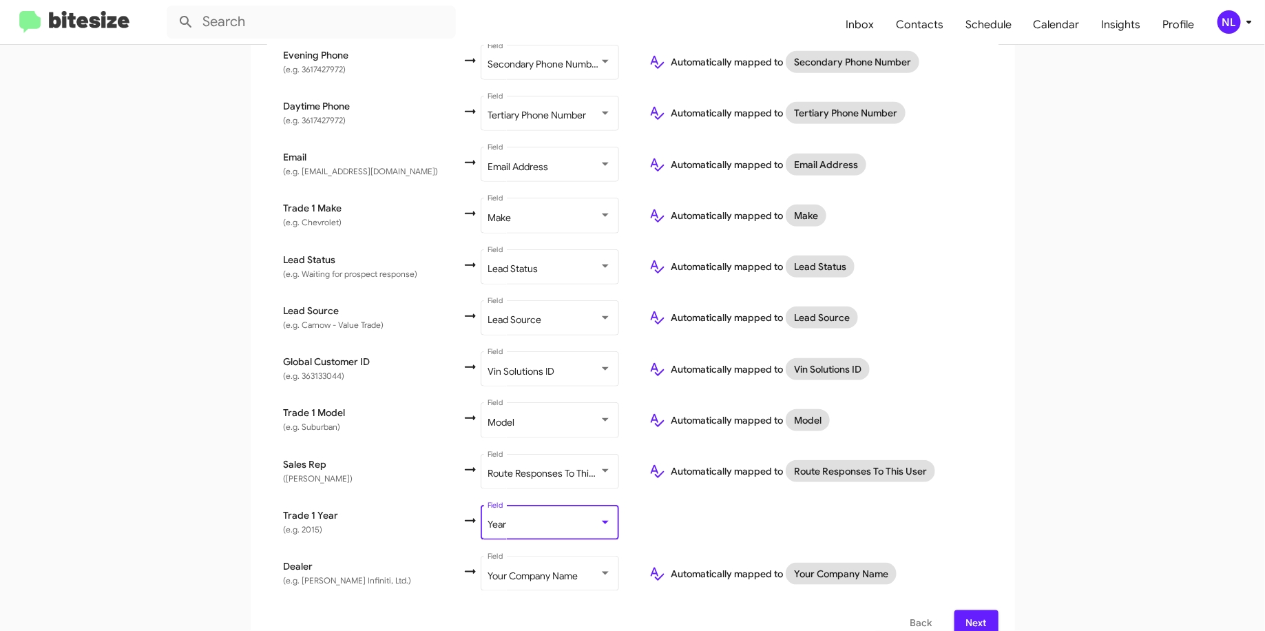
scroll to position [467, 0]
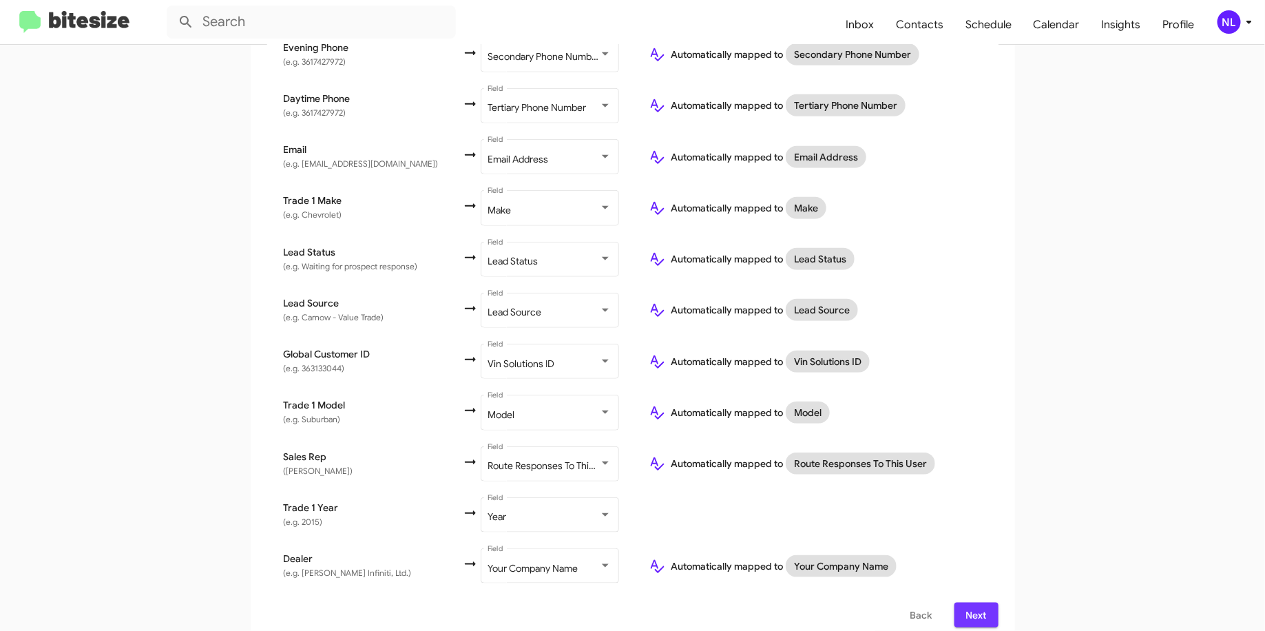
drag, startPoint x: 976, startPoint y: 598, endPoint x: 1038, endPoint y: 410, distance: 198.0
click at [1038, 411] on app-new-group "Select File 2 Map Fields 3 Naming 4 Done Select File To import contacts, you ne…" at bounding box center [632, 173] width 1265 height 942
click at [976, 603] on span "Next" at bounding box center [977, 615] width 22 height 25
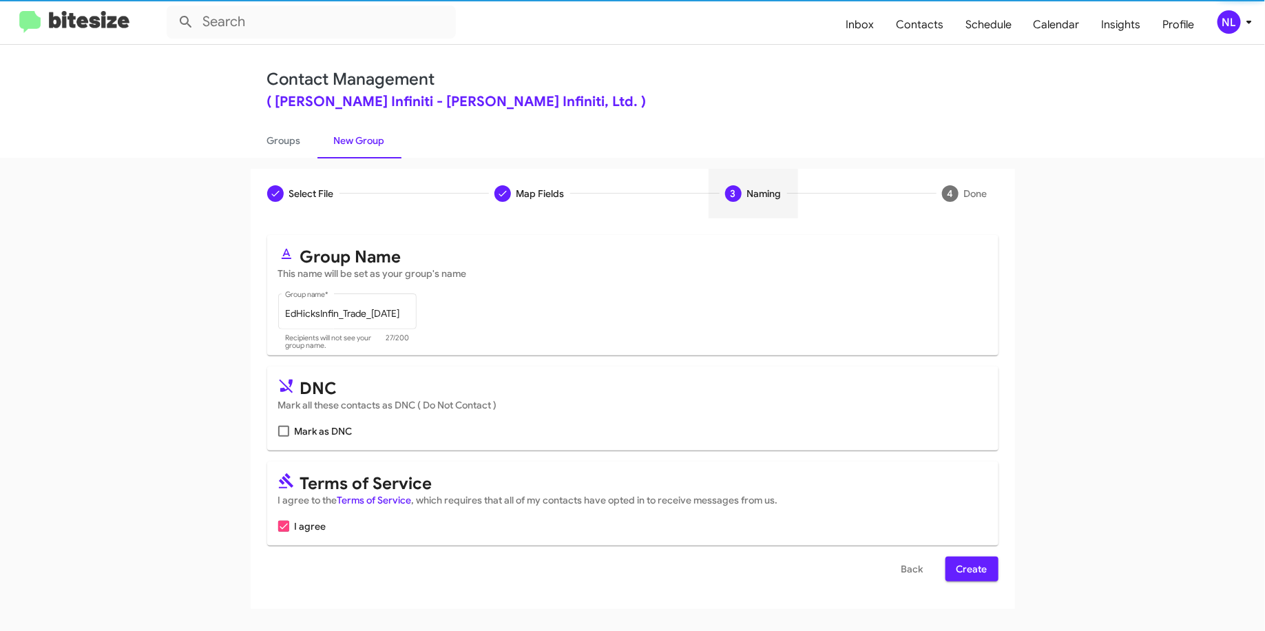
scroll to position [0, 0]
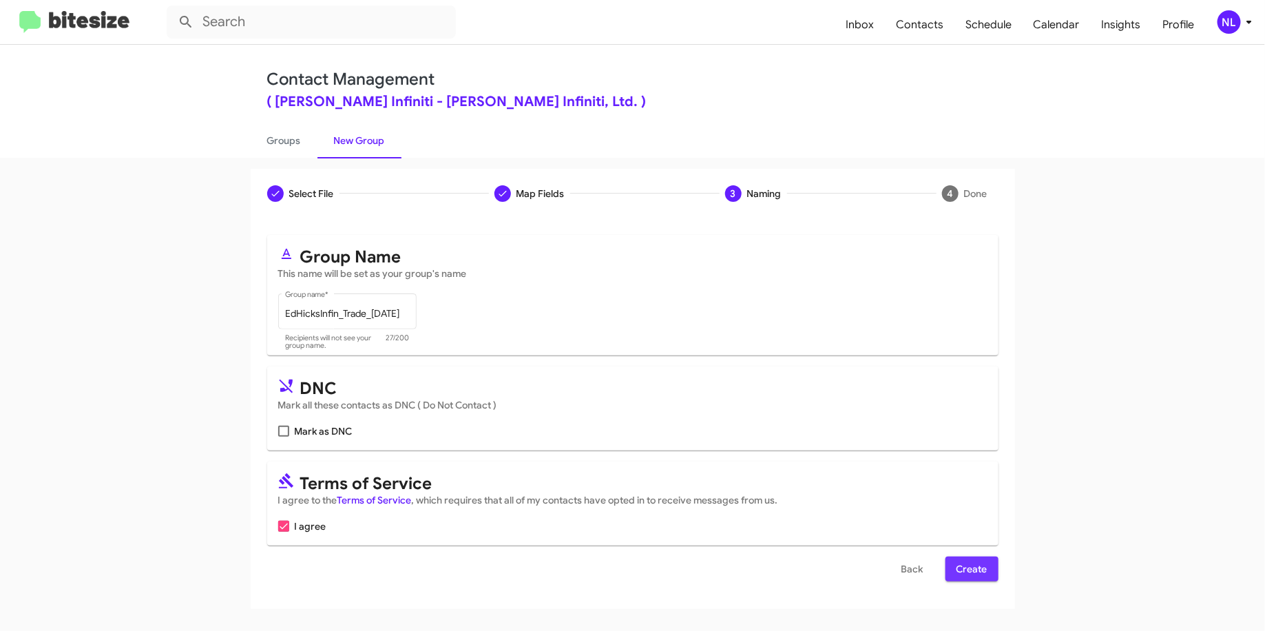
click at [972, 572] on span "Create" at bounding box center [972, 568] width 31 height 25
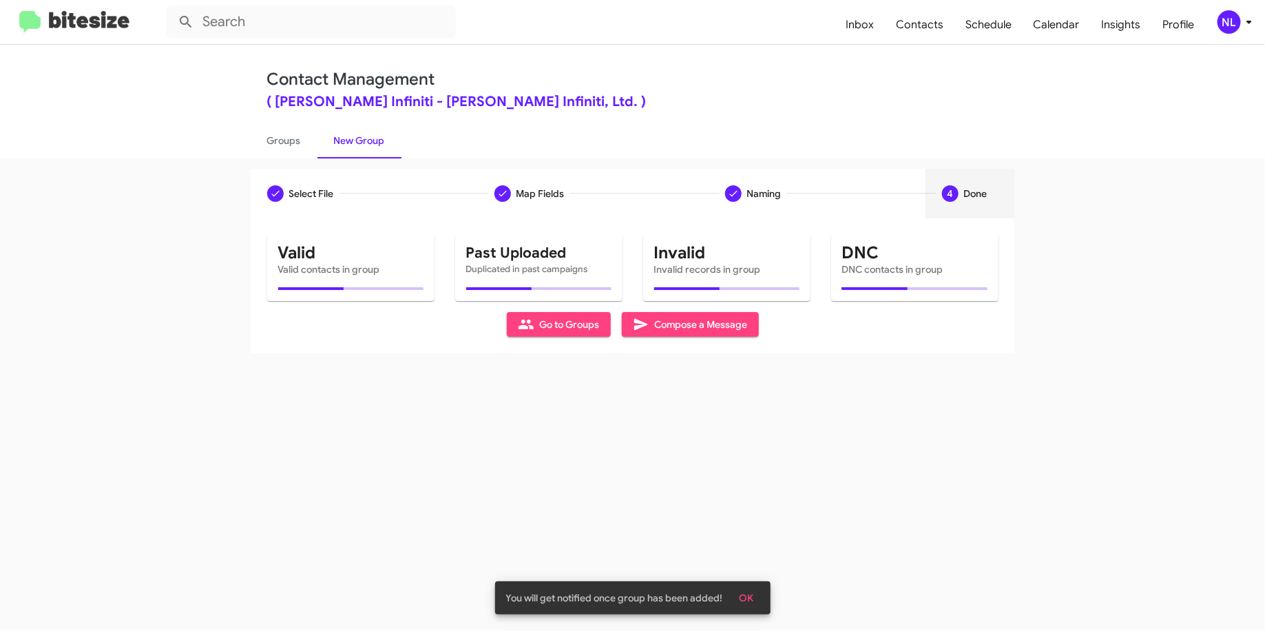
click at [1216, 34] on mat-toolbar "Inbox Contacts Schedule Calendar Insights Profile NL" at bounding box center [632, 22] width 1265 height 44
click at [1225, 23] on div "NL" at bounding box center [1229, 21] width 23 height 23
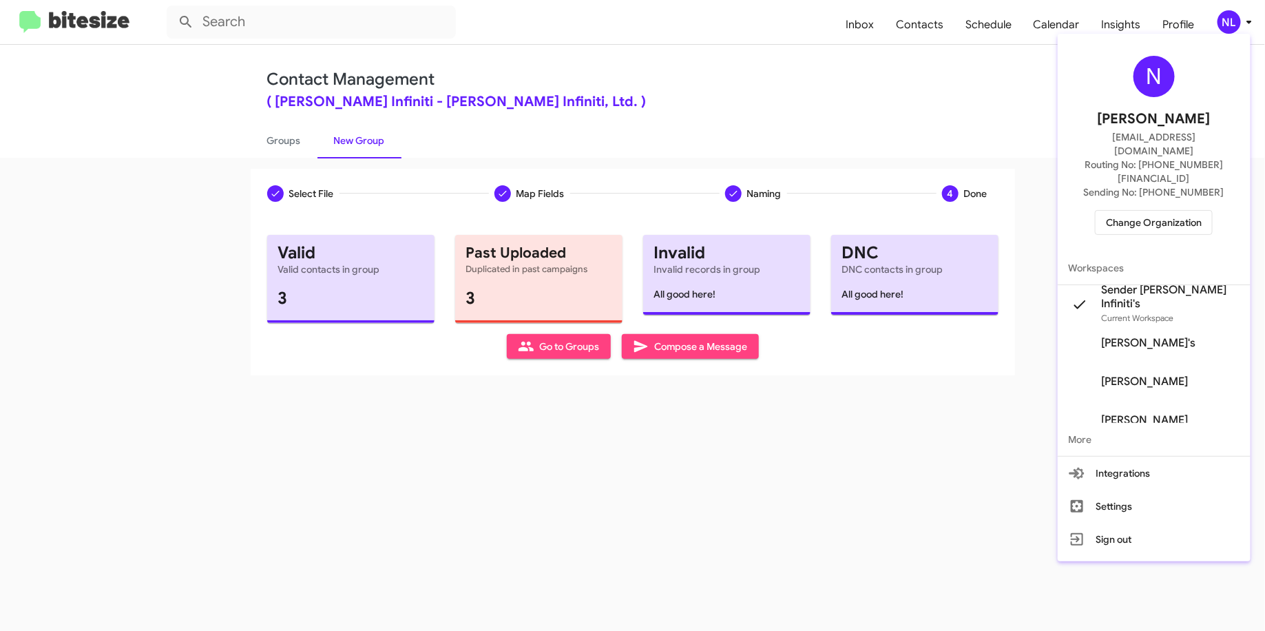
click at [558, 346] on div at bounding box center [632, 315] width 1265 height 631
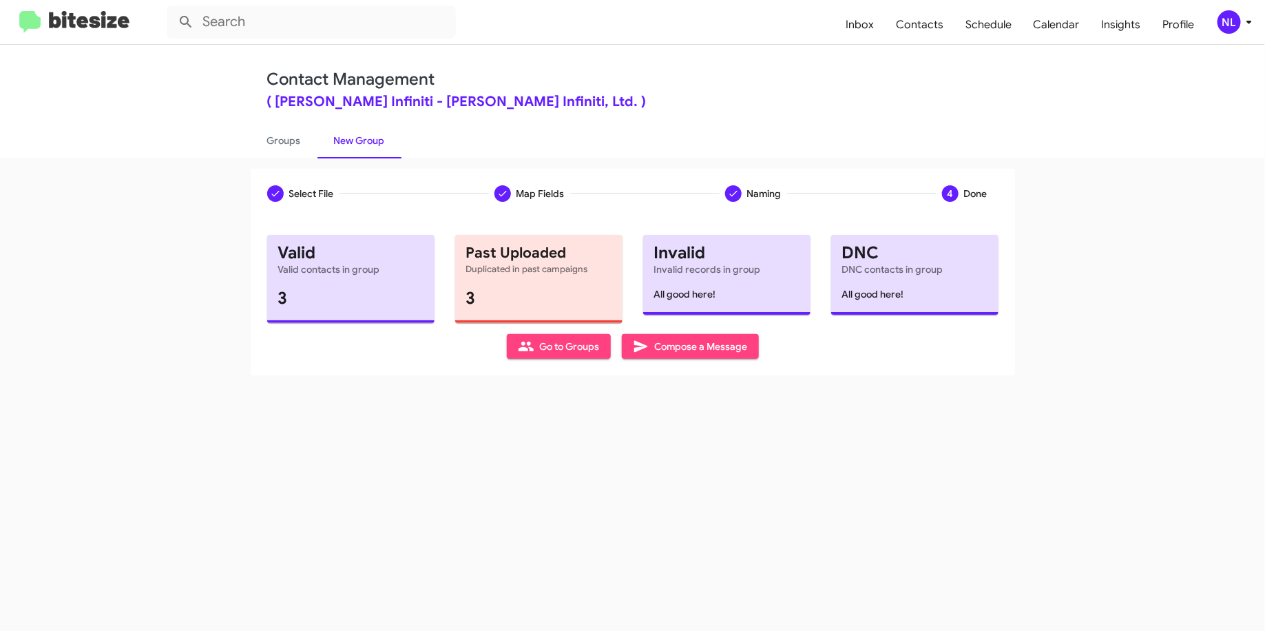
click at [558, 346] on span "Go to Groups" at bounding box center [559, 346] width 82 height 25
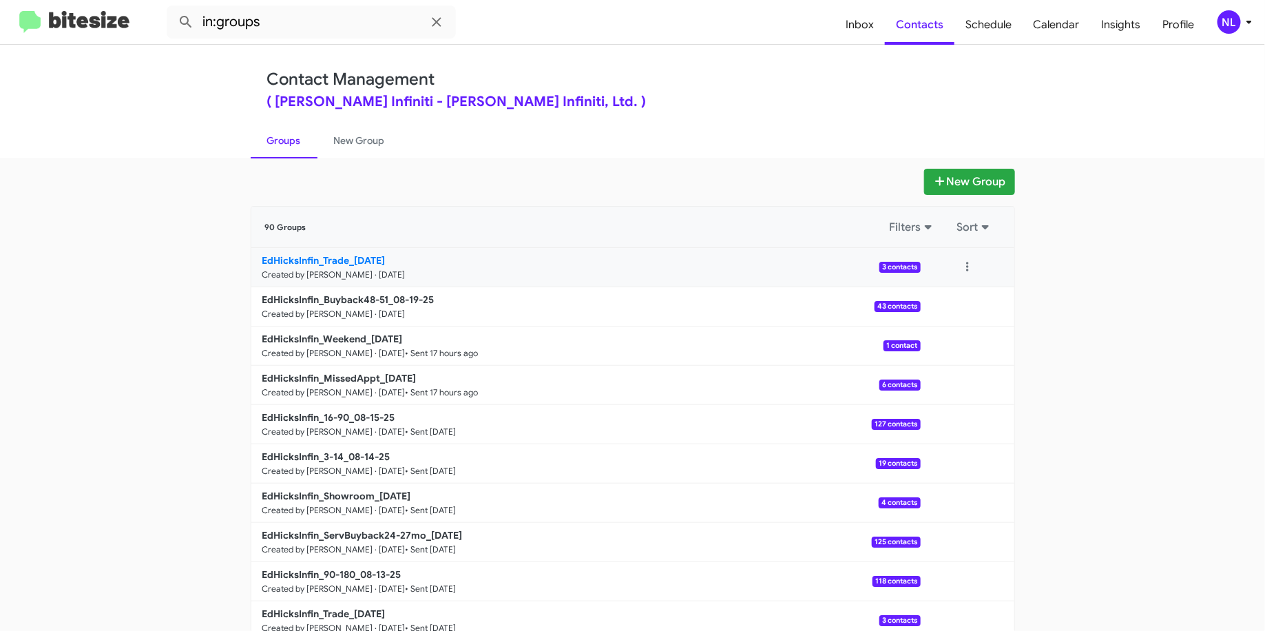
drag, startPoint x: 207, startPoint y: 263, endPoint x: 349, endPoint y: 260, distance: 142.6
click at [349, 260] on app-groups "New Group 90 Groups Filters Sort EdHicksInfin_Trade_[DATE] Created by [PERSON_N…" at bounding box center [632, 423] width 1265 height 508
copy b "EdHicksInfin_Trade_"
click at [324, 30] on input "in:groups" at bounding box center [311, 22] width 289 height 33
paste input "EdHicksInfin_Trade_"
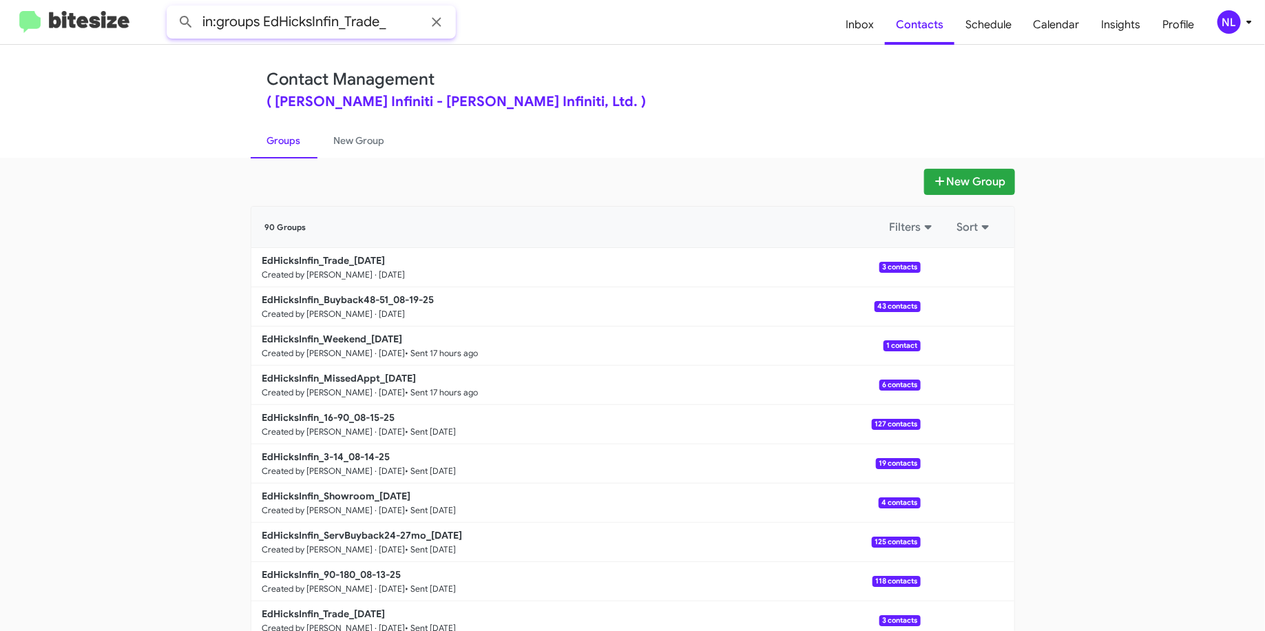
type input "in:groups EdHicksInfin_Trade_"
click at [172, 8] on button at bounding box center [186, 22] width 28 height 28
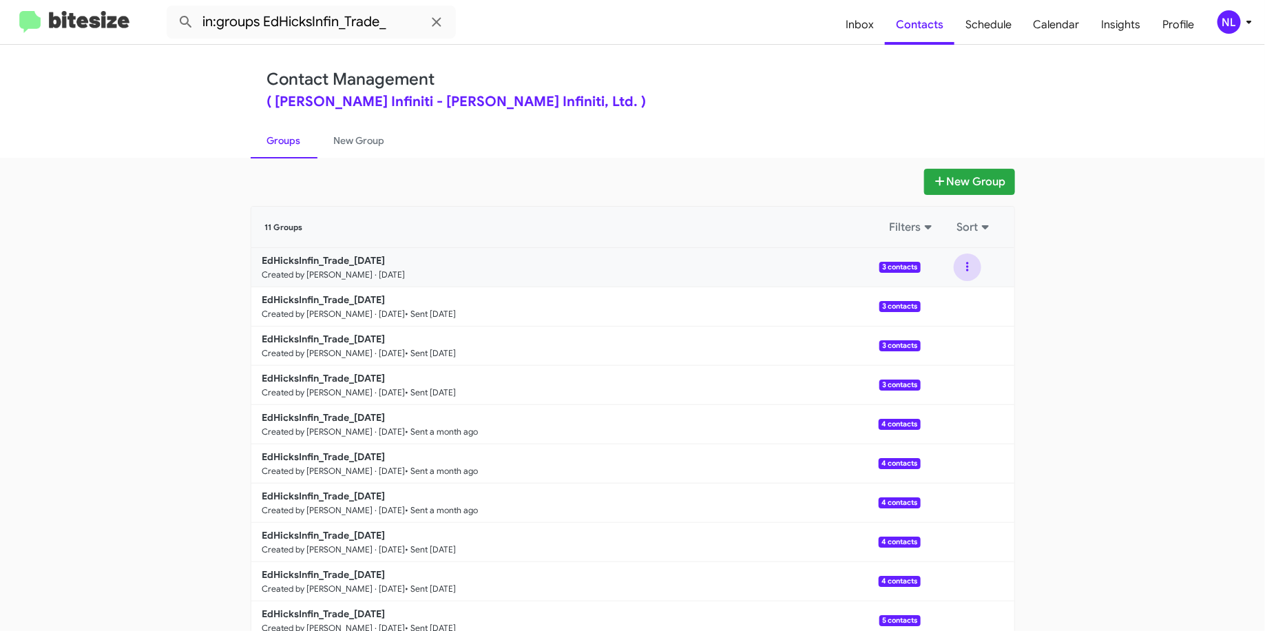
click at [954, 267] on button at bounding box center [968, 267] width 28 height 28
click at [902, 306] on button "View contacts" at bounding box center [926, 304] width 110 height 33
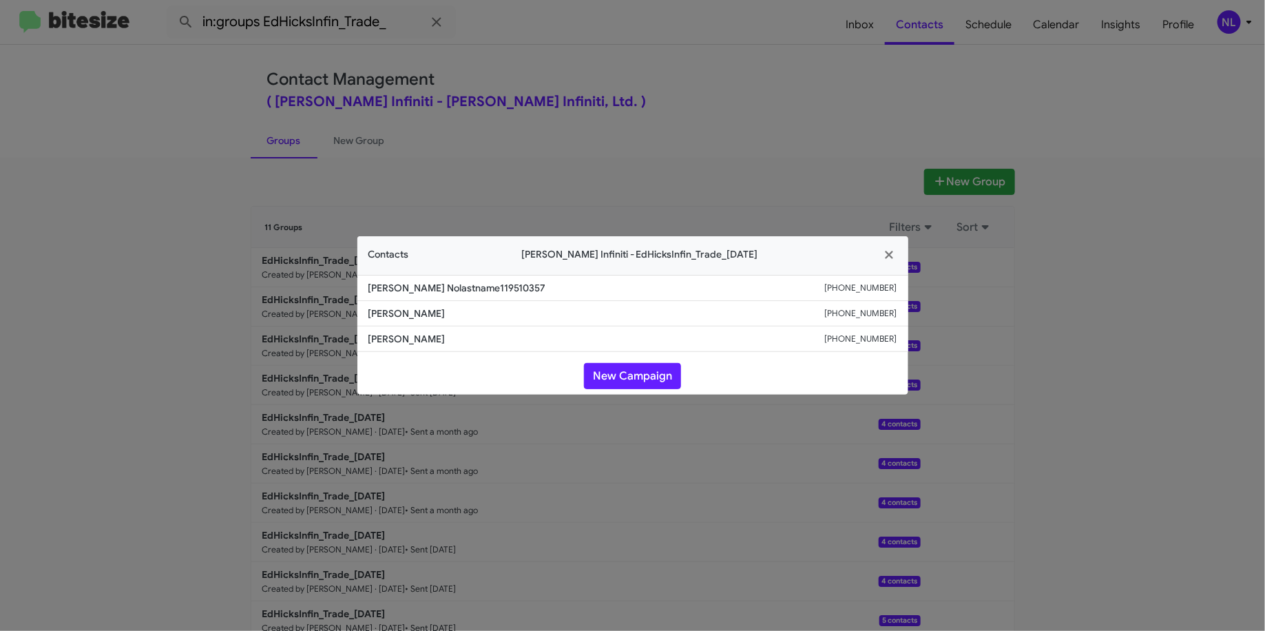
drag, startPoint x: 446, startPoint y: 313, endPoint x: 346, endPoint y: 320, distance: 99.4
click at [346, 320] on modal-container "Contacts [PERSON_NAME] Infiniti - EdHicksInfin_Trade_[DATE] [PERSON_NAME] Nolas…" at bounding box center [632, 315] width 1265 height 631
copy span "[PERSON_NAME]"
click at [448, 352] on div "[PERSON_NAME] Nolastname119510357 [PHONE_NUMBER] [PERSON_NAME] [PHONE_NUMBER] […" at bounding box center [632, 332] width 551 height 114
drag, startPoint x: 458, startPoint y: 311, endPoint x: 366, endPoint y: 312, distance: 92.3
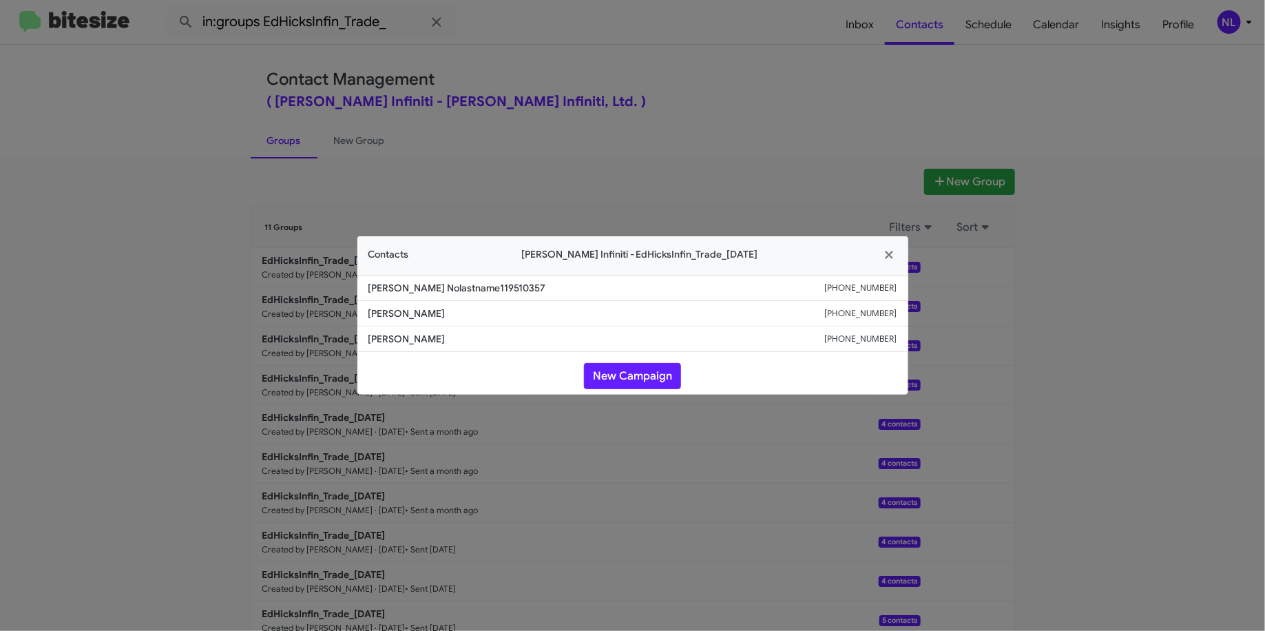
click at [366, 312] on li "[PERSON_NAME] [PHONE_NUMBER]" at bounding box center [632, 313] width 551 height 25
copy span "[PERSON_NAME]"
click at [638, 375] on button "New Campaign" at bounding box center [632, 376] width 97 height 26
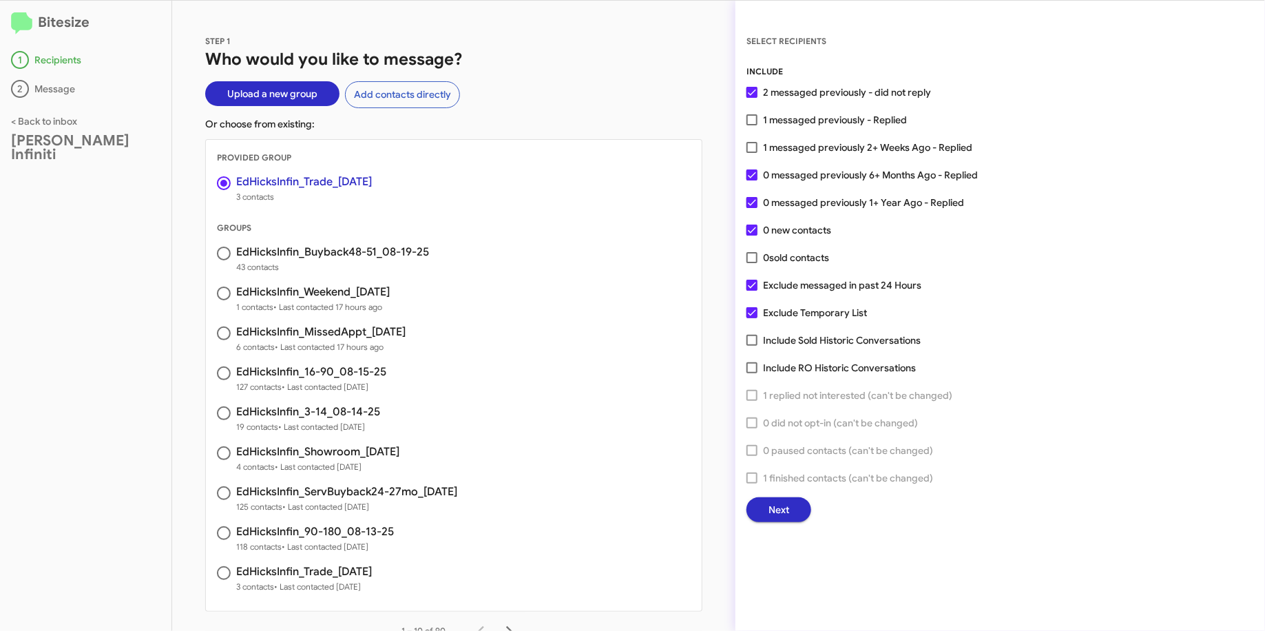
click at [777, 504] on span "Next" at bounding box center [779, 509] width 21 height 25
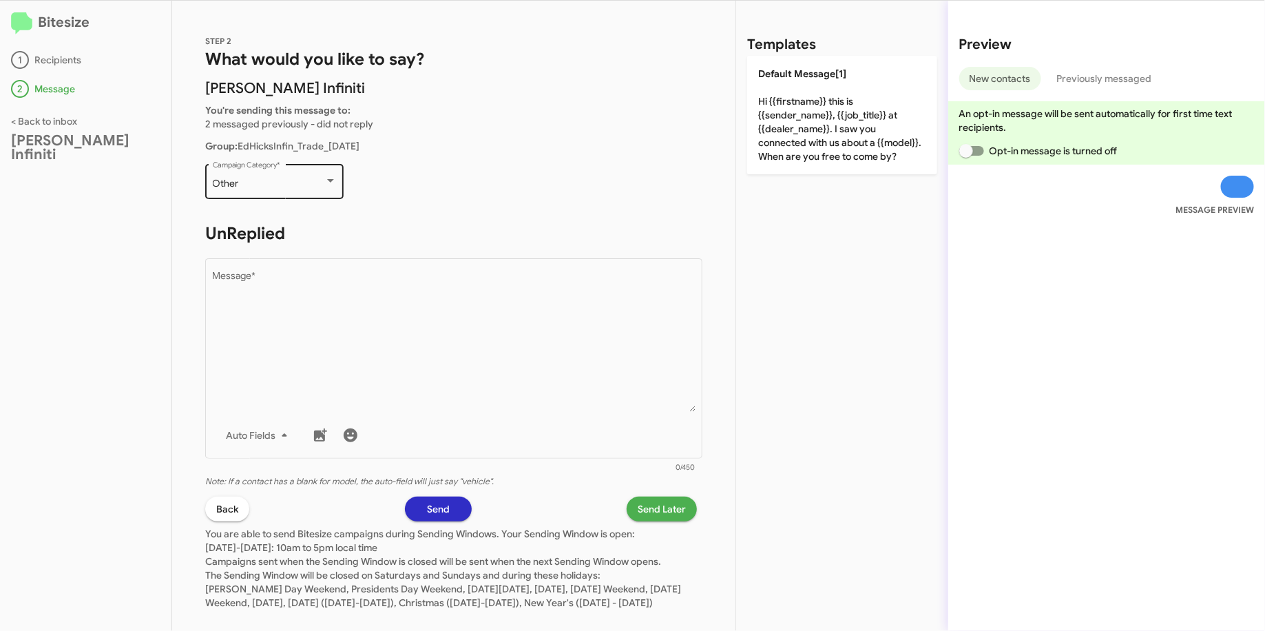
click at [240, 194] on div "Other Campaign Category *" at bounding box center [275, 180] width 124 height 38
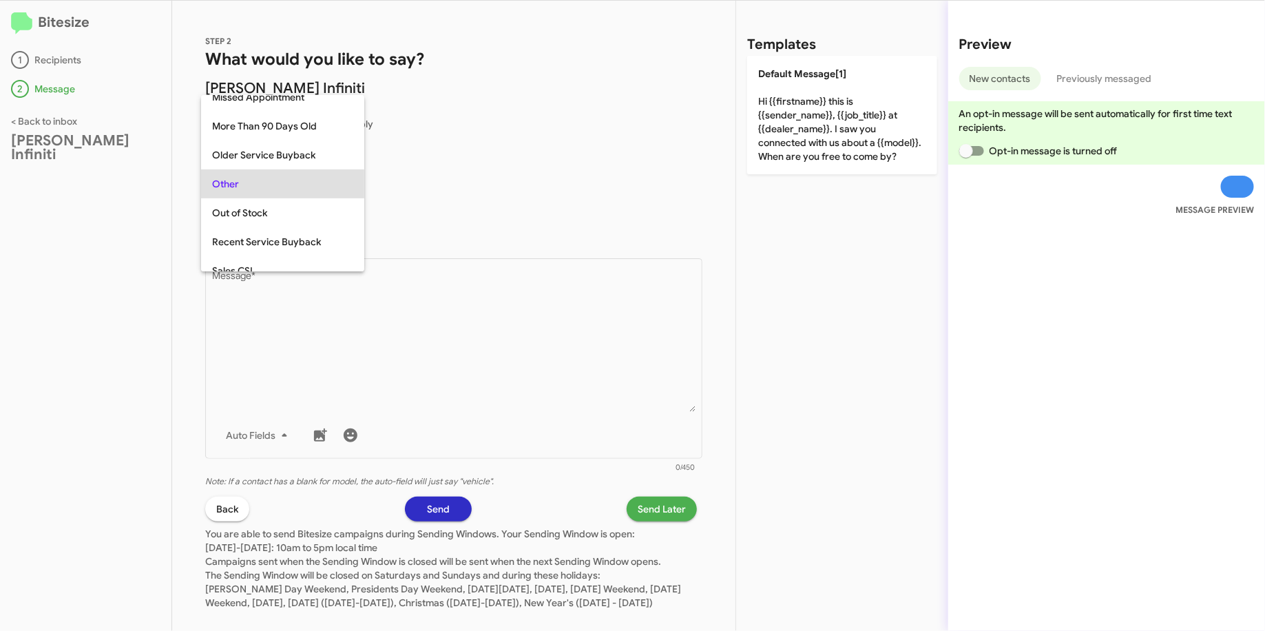
scroll to position [489, 0]
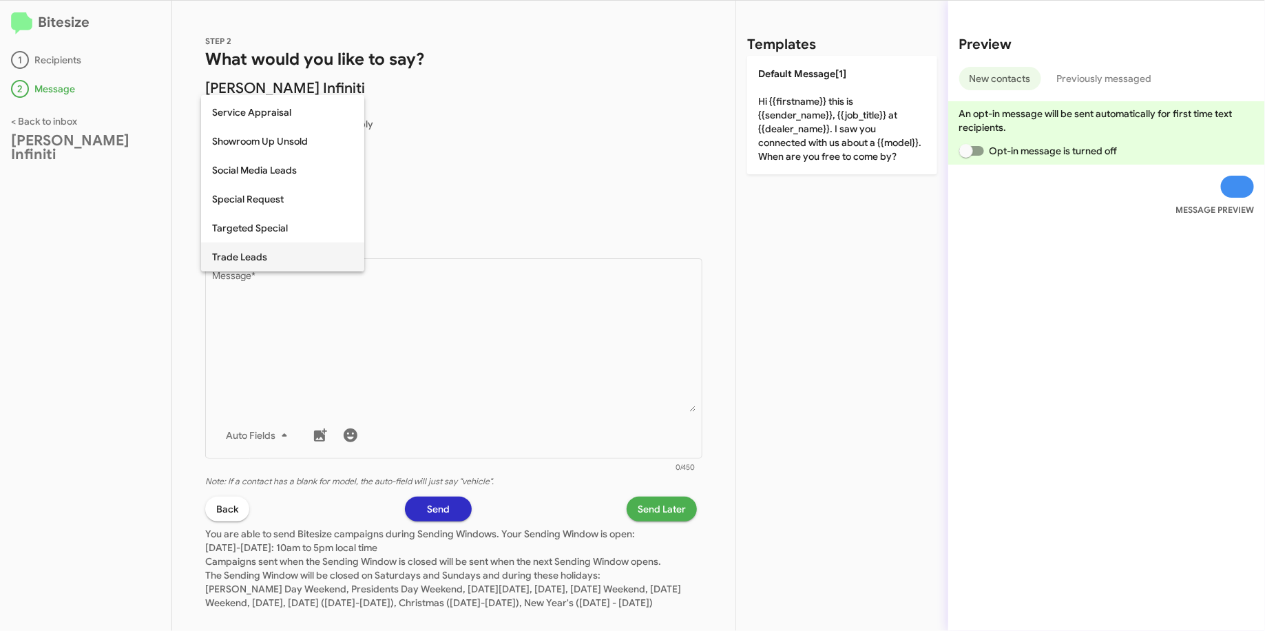
click at [244, 256] on span "Trade Leads" at bounding box center [282, 256] width 141 height 29
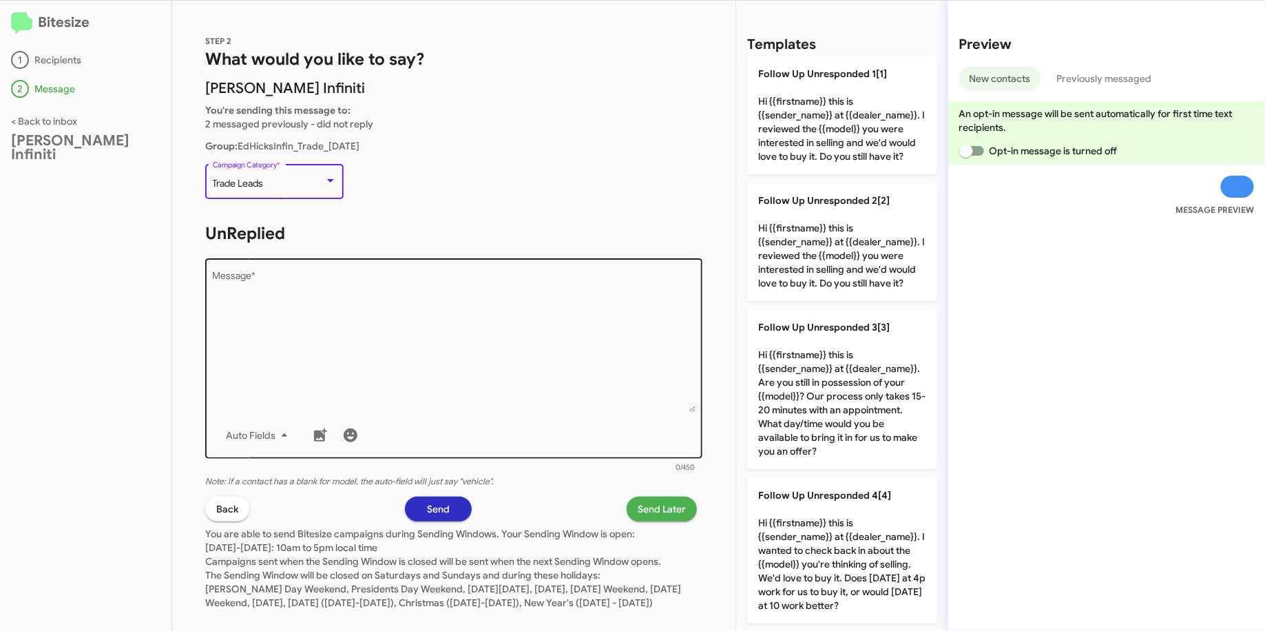
click at [289, 323] on textarea "Message *" at bounding box center [454, 341] width 483 height 140
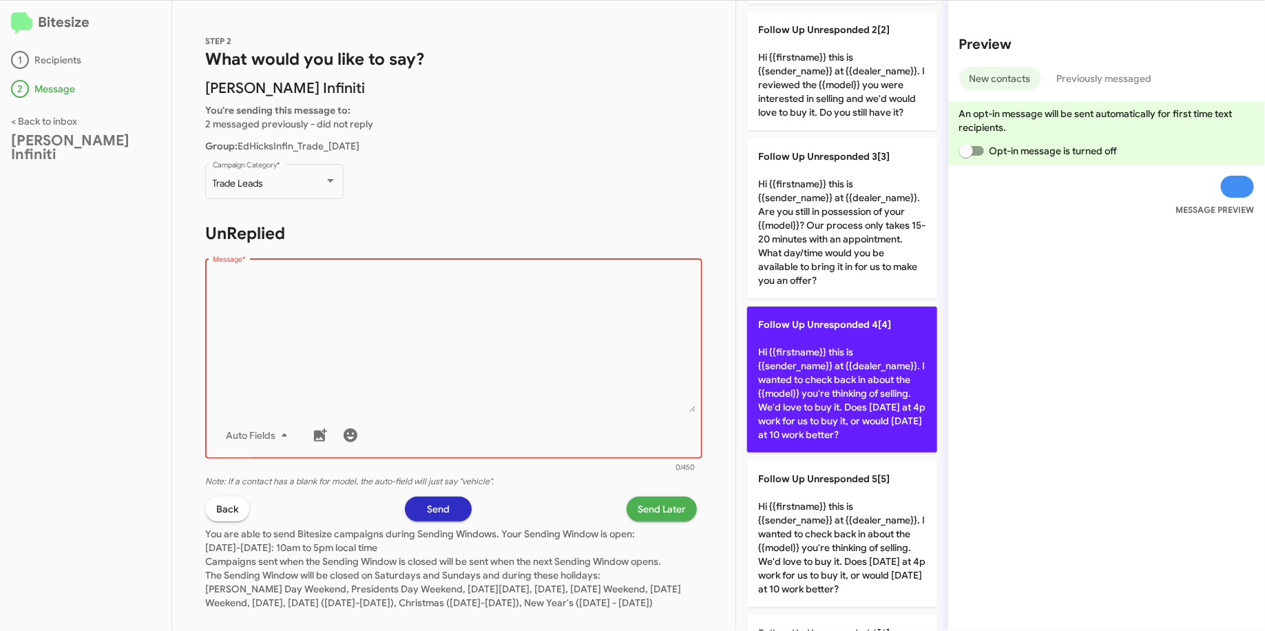
scroll to position [222, 0]
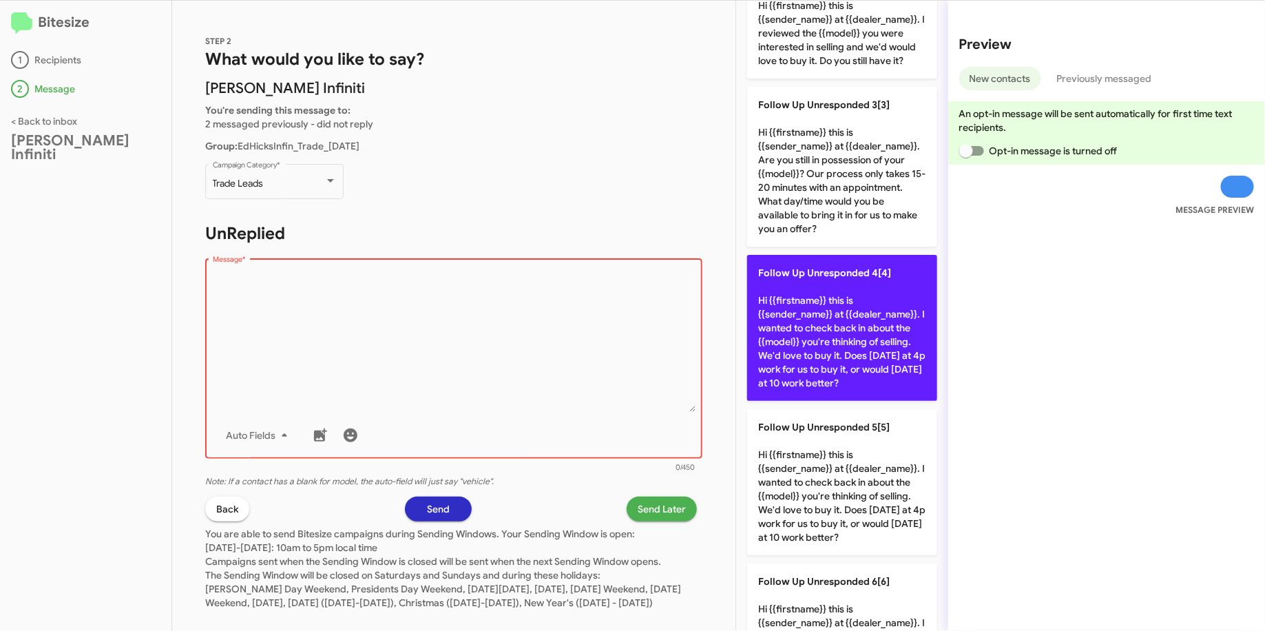
click at [835, 368] on p "Follow Up Unresponded 4[4] Hi {{firstname}} this is {{sender_name}} at {{dealer…" at bounding box center [842, 328] width 190 height 146
type textarea "Hi {{firstname}} this is {{sender_name}} at {{dealer_name}}. I wanted to check …"
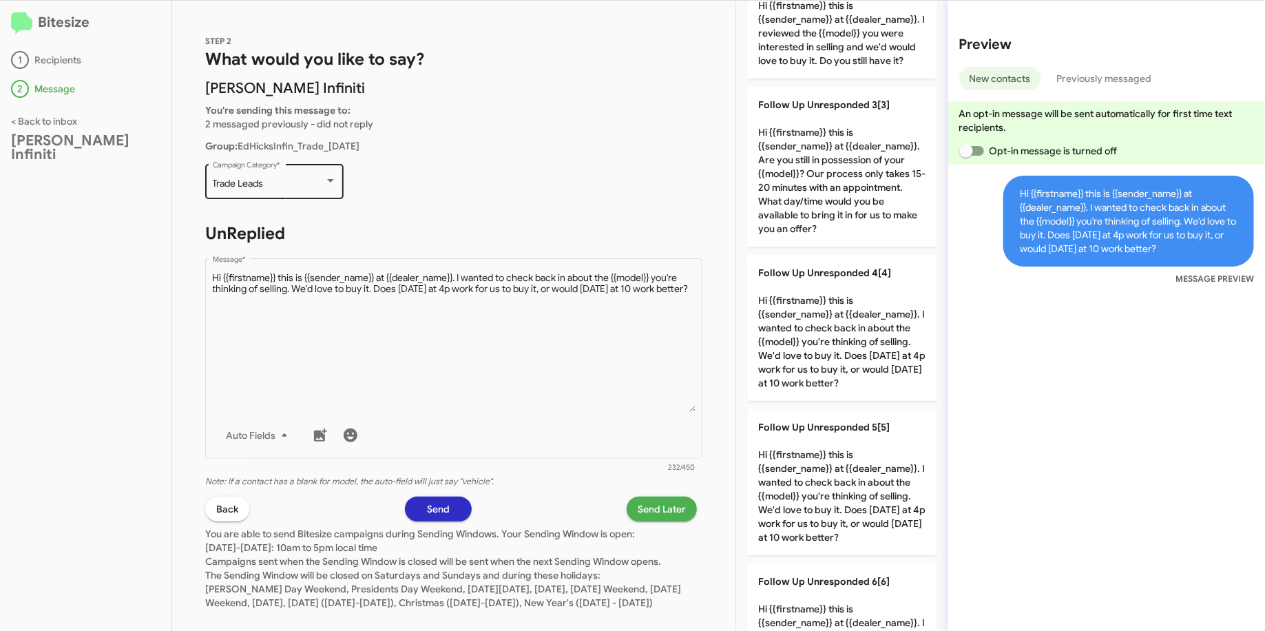
drag, startPoint x: 351, startPoint y: 197, endPoint x: 216, endPoint y: 185, distance: 136.2
click at [216, 185] on p "Trade Leads Campaign Category *" at bounding box center [453, 187] width 497 height 53
click at [242, 211] on mat-form-field "Trade Leads Campaign Category *" at bounding box center [274, 187] width 138 height 53
drag, startPoint x: 262, startPoint y: 209, endPoint x: 210, endPoint y: 207, distance: 52.4
click at [215, 194] on div "Trade Leads Campaign Category *" at bounding box center [274, 188] width 138 height 48
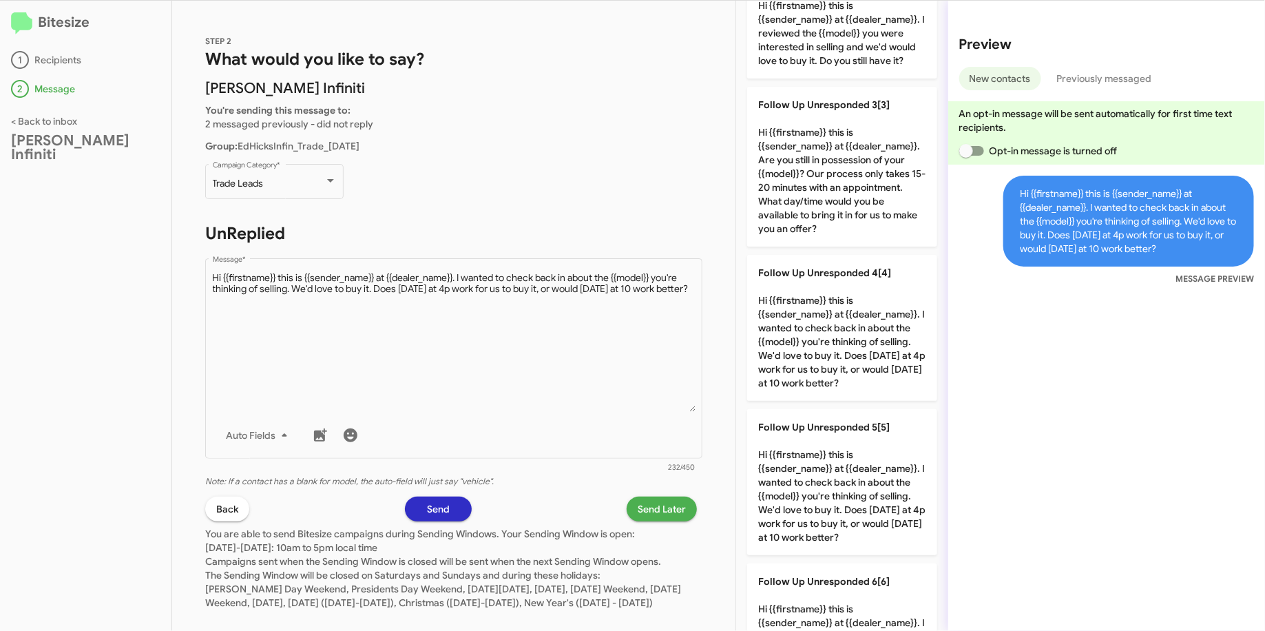
click at [210, 207] on div "Trade Leads Campaign Category *" at bounding box center [274, 188] width 138 height 48
click at [638, 509] on span "Send Later" at bounding box center [662, 509] width 48 height 25
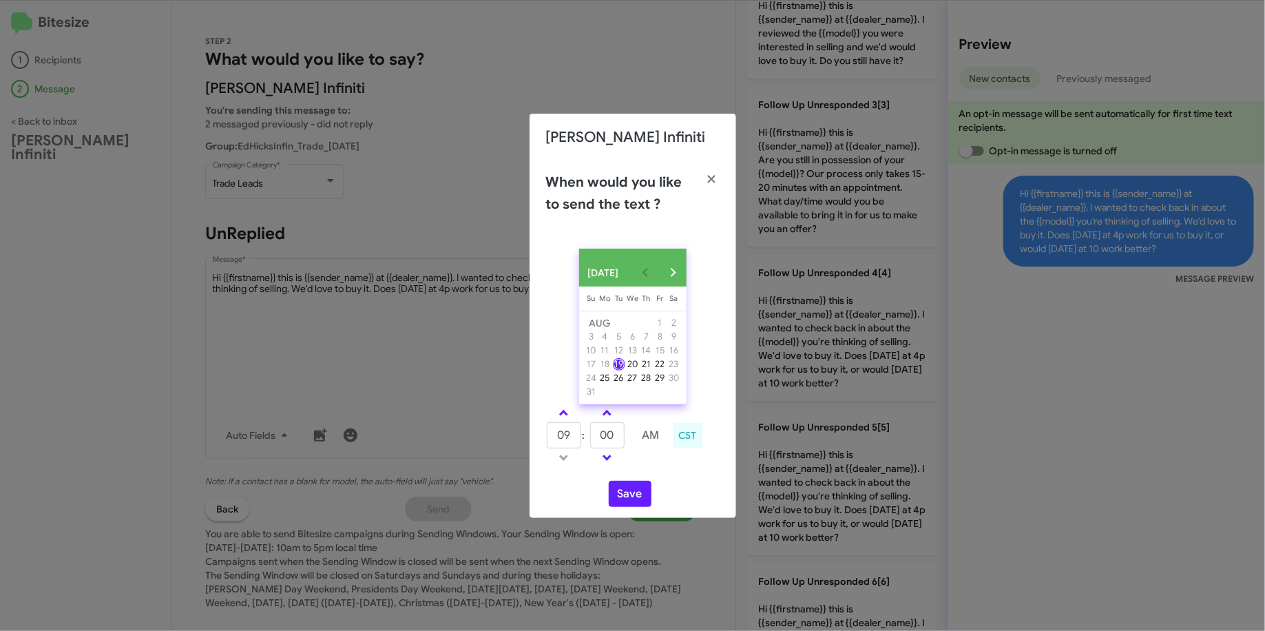
drag, startPoint x: 581, startPoint y: 442, endPoint x: 536, endPoint y: 439, distance: 44.2
click at [536, 439] on div "09 : 00 AM CST" at bounding box center [633, 436] width 194 height 65
click at [579, 448] on input "09" at bounding box center [564, 435] width 34 height 26
drag, startPoint x: 571, startPoint y: 443, endPoint x: 534, endPoint y: 440, distance: 37.3
click at [534, 440] on div "[DATE] [DATE] Su [DATE] Mo [DATE] Tu [DATE] We [DATE] Th [DATE] Fr [DATE] [DATE…" at bounding box center [633, 378] width 207 height 280
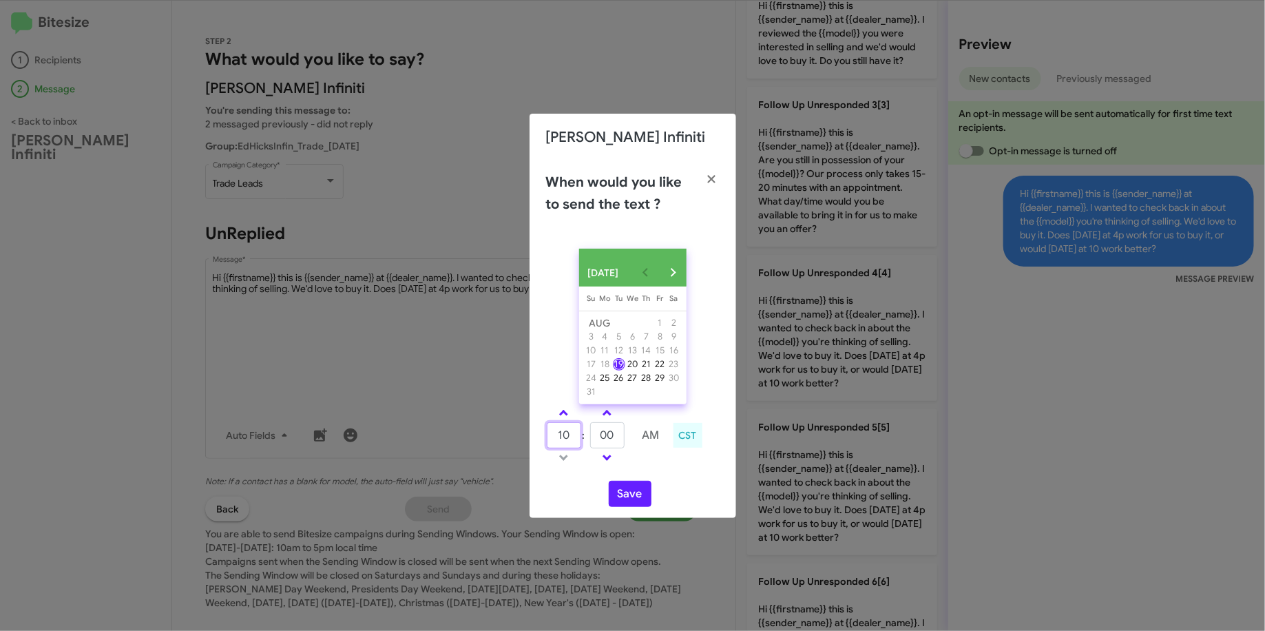
type input "10"
type input "18"
click at [639, 497] on button "Save" at bounding box center [630, 494] width 43 height 26
